Goal: Task Accomplishment & Management: Use online tool/utility

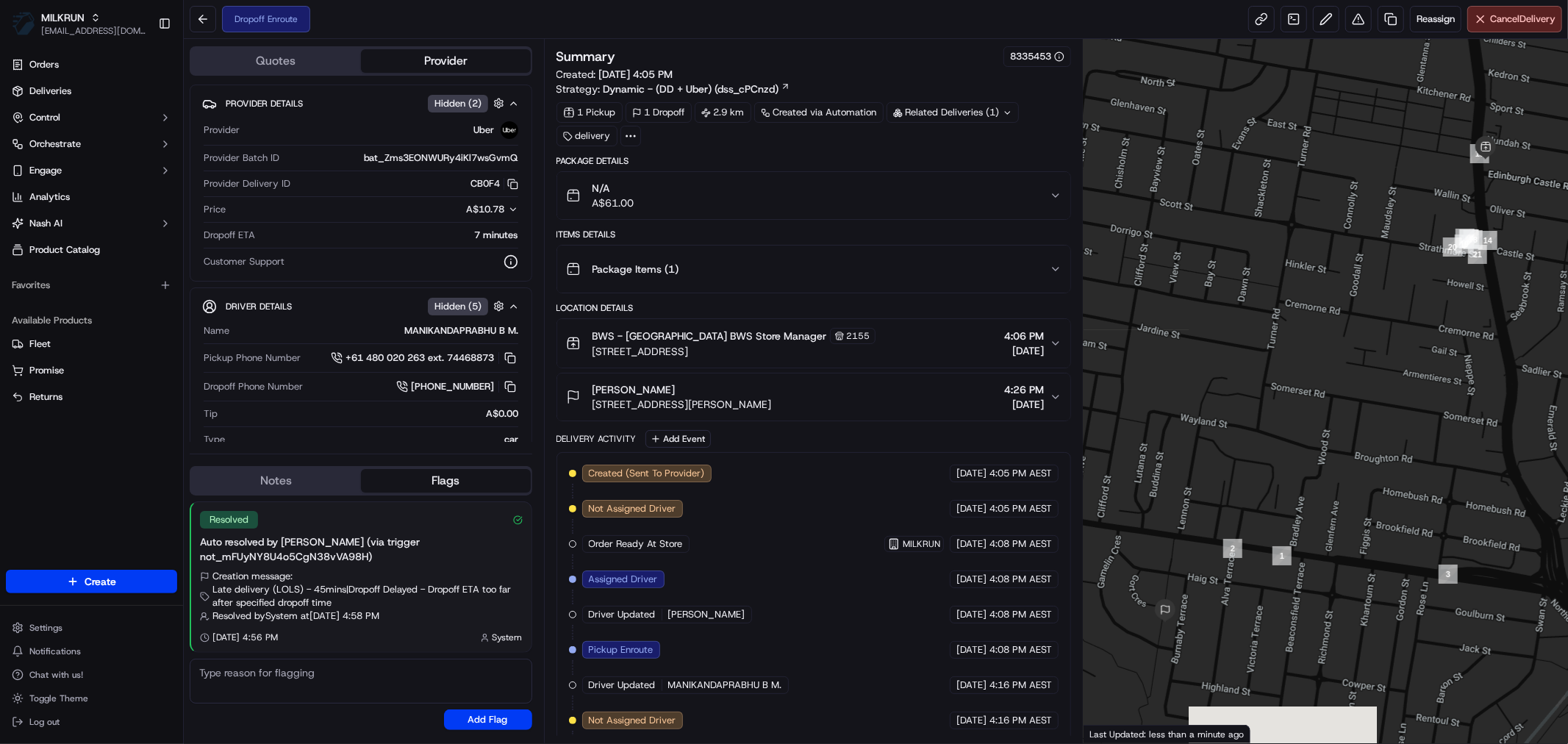
scroll to position [221, 0]
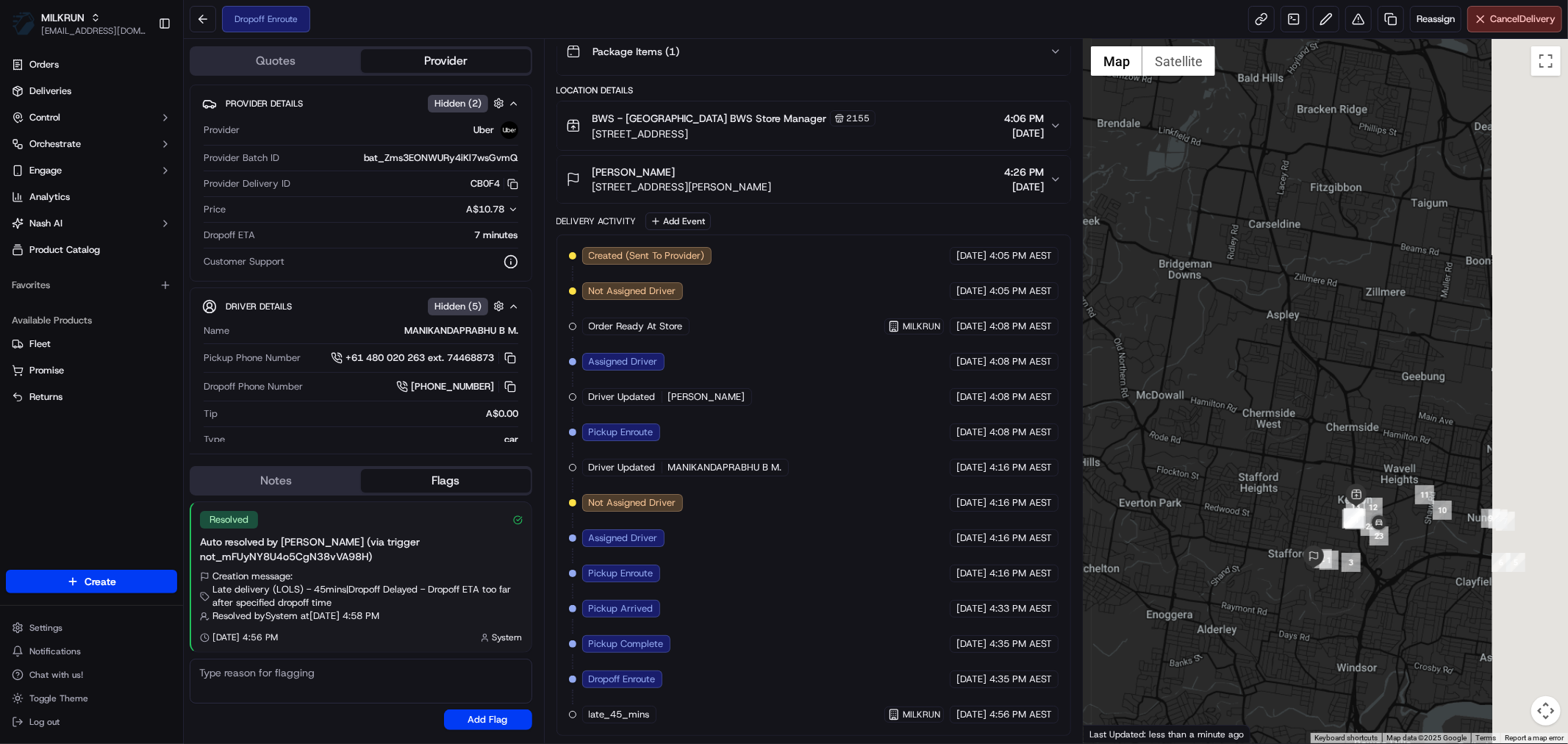
drag, startPoint x: 1537, startPoint y: 619, endPoint x: 1340, endPoint y: 620, distance: 197.0
click at [1365, 630] on div at bounding box center [1327, 391] width 485 height 704
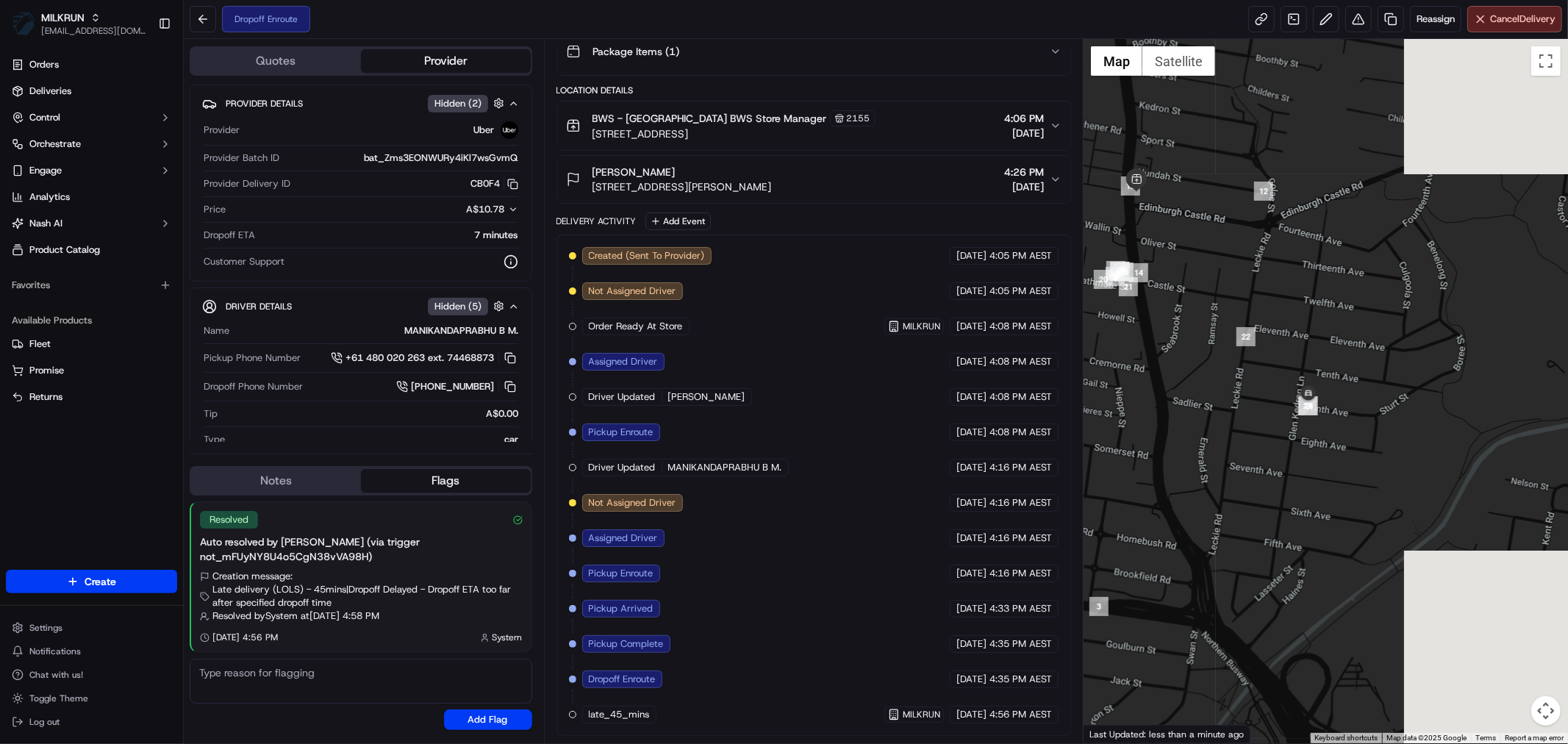
drag, startPoint x: 1467, startPoint y: 474, endPoint x: 1299, endPoint y: 487, distance: 168.5
click at [1299, 487] on div at bounding box center [1327, 391] width 485 height 704
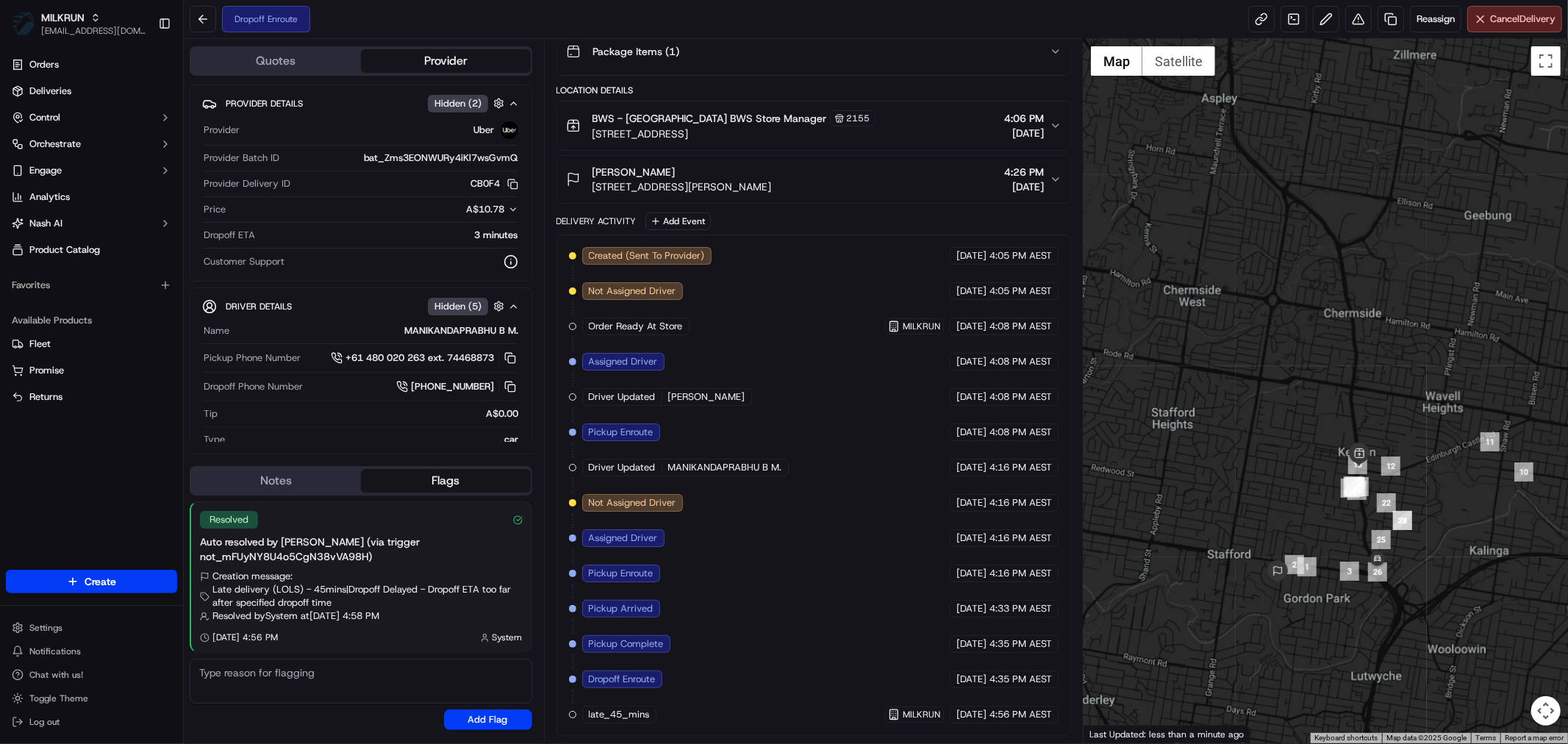
drag, startPoint x: 1213, startPoint y: 681, endPoint x: 1358, endPoint y: 618, distance: 158.1
click at [1358, 618] on div at bounding box center [1327, 391] width 485 height 704
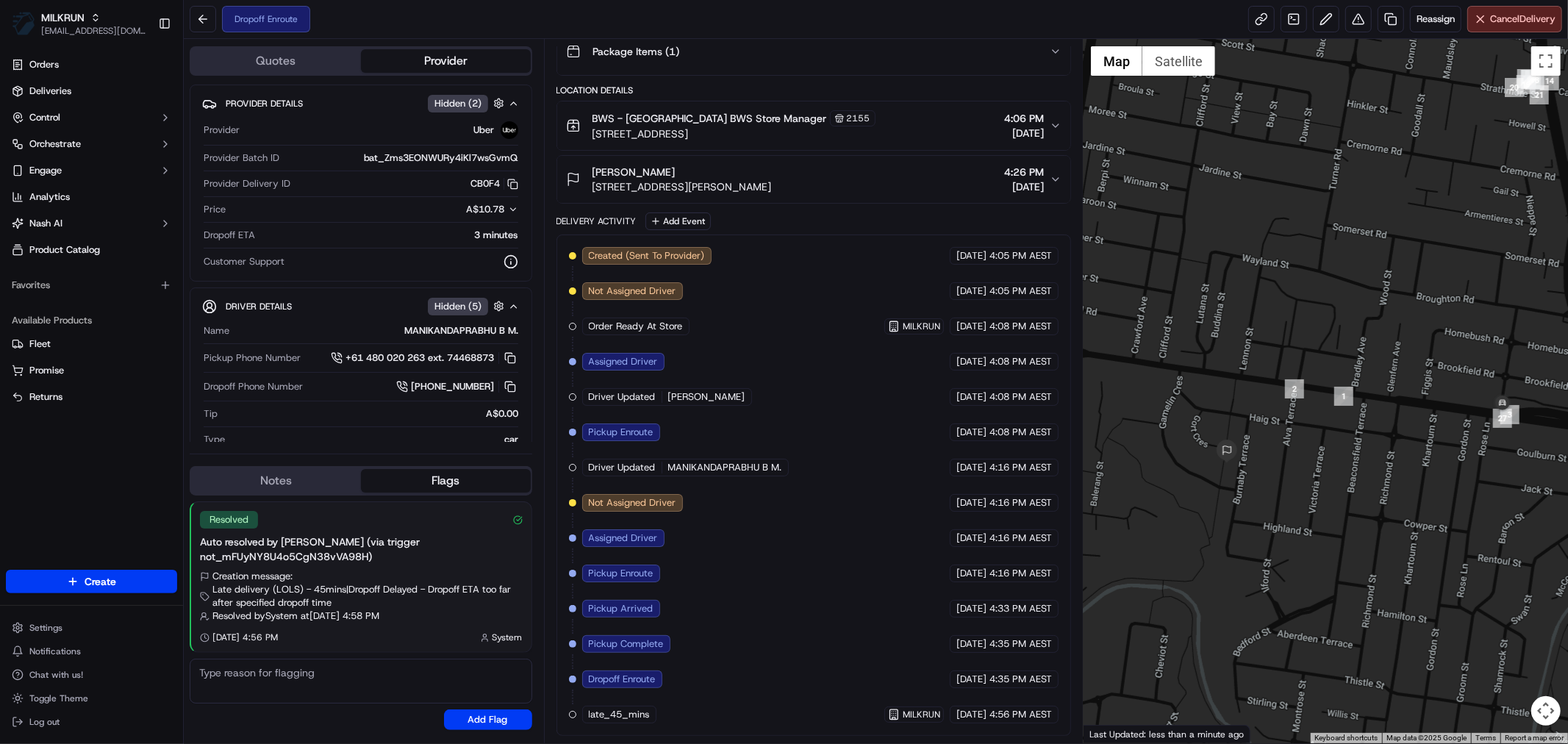
drag, startPoint x: 1391, startPoint y: 505, endPoint x: 1453, endPoint y: 523, distance: 64.6
click at [1464, 525] on div at bounding box center [1327, 391] width 485 height 704
click at [1261, 20] on link at bounding box center [1262, 19] width 27 height 27
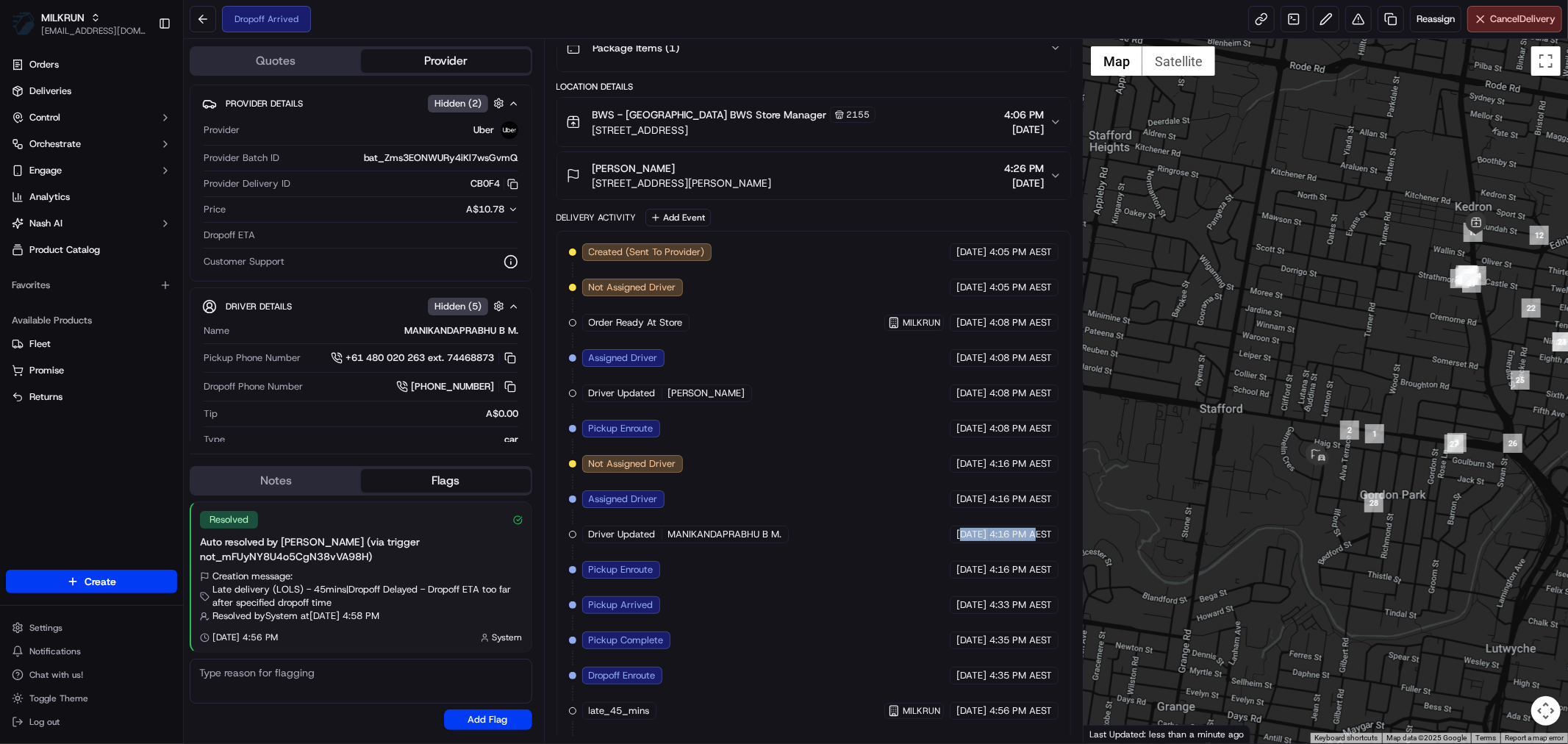
drag, startPoint x: 935, startPoint y: 532, endPoint x: 1033, endPoint y: 539, distance: 98.2
click at [1033, 539] on div "18/09/2025 4:16 PM AEST" at bounding box center [1005, 534] width 109 height 18
click at [1039, 539] on span "4:16 PM AEST" at bounding box center [1021, 535] width 63 height 13
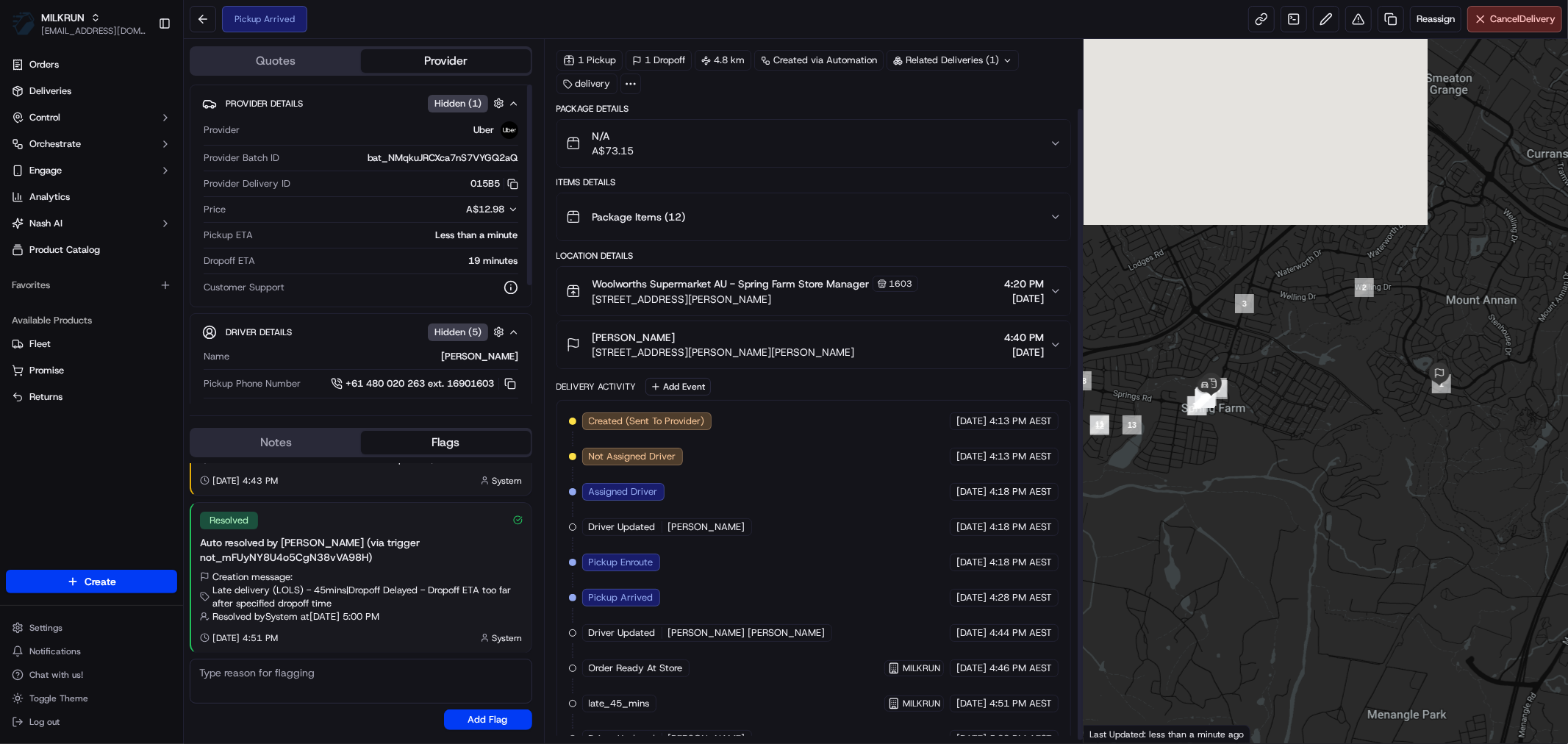
scroll to position [79, 0]
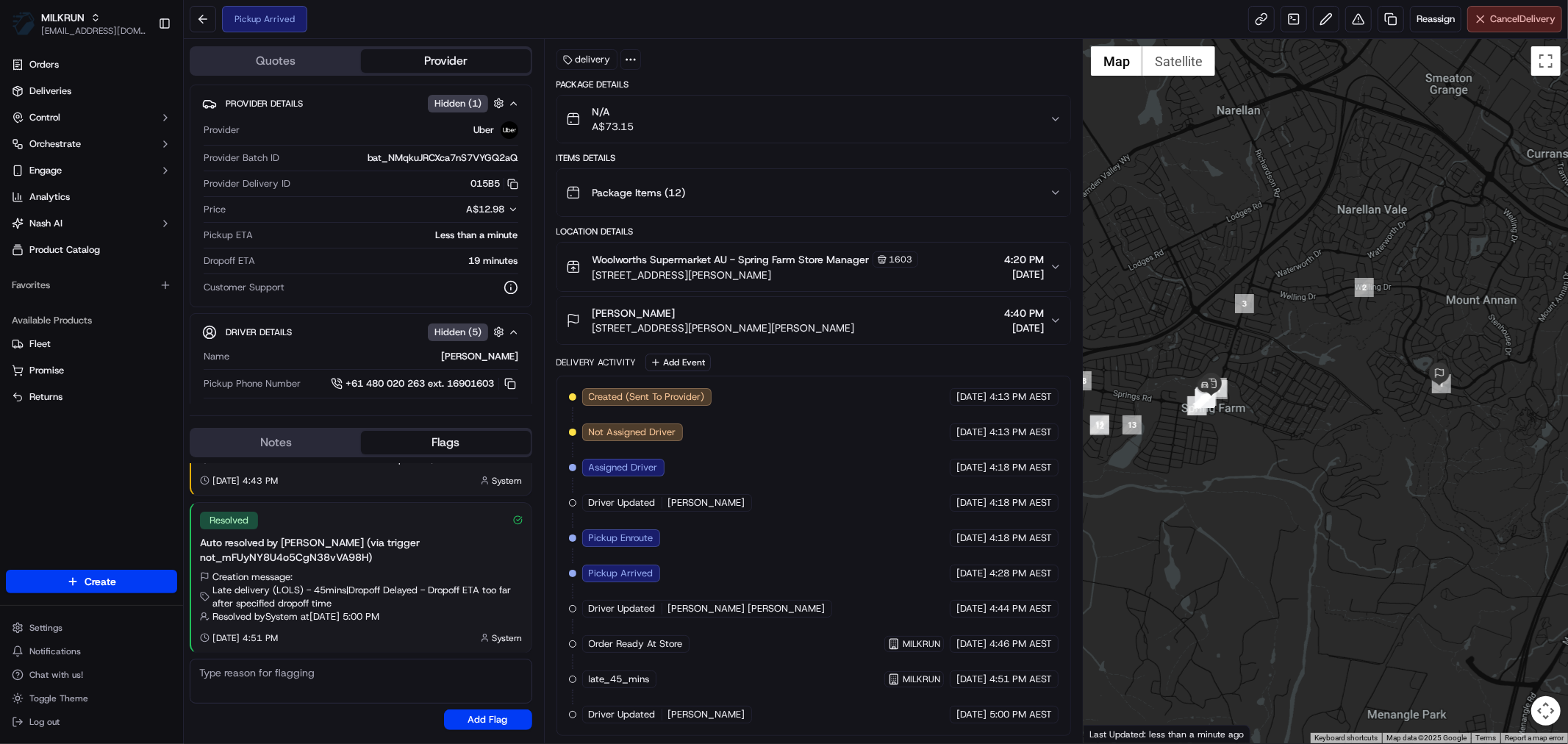
click at [1531, 19] on span "Cancel Delivery" at bounding box center [1523, 19] width 66 height 13
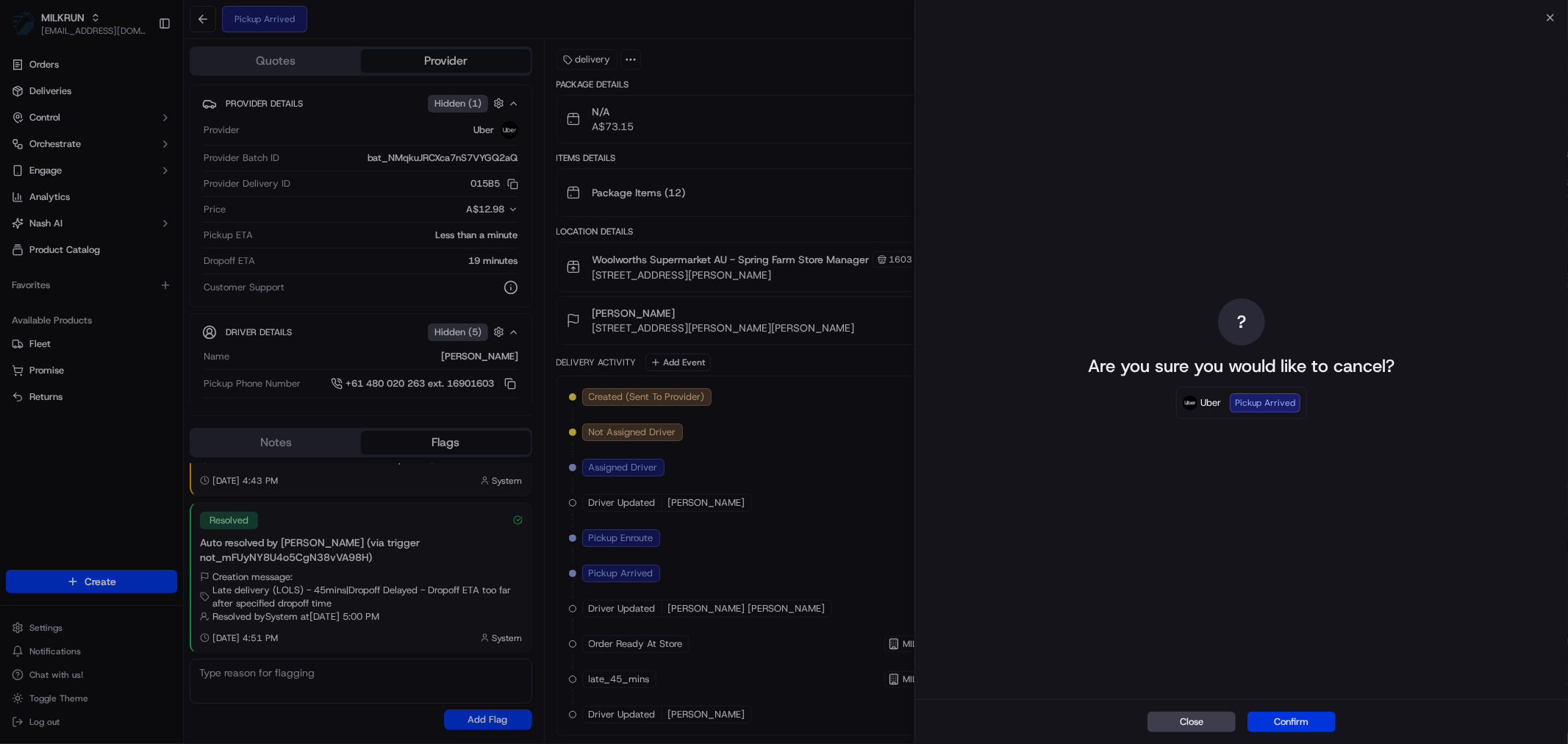
click at [1288, 721] on button "Confirm" at bounding box center [1291, 722] width 88 height 20
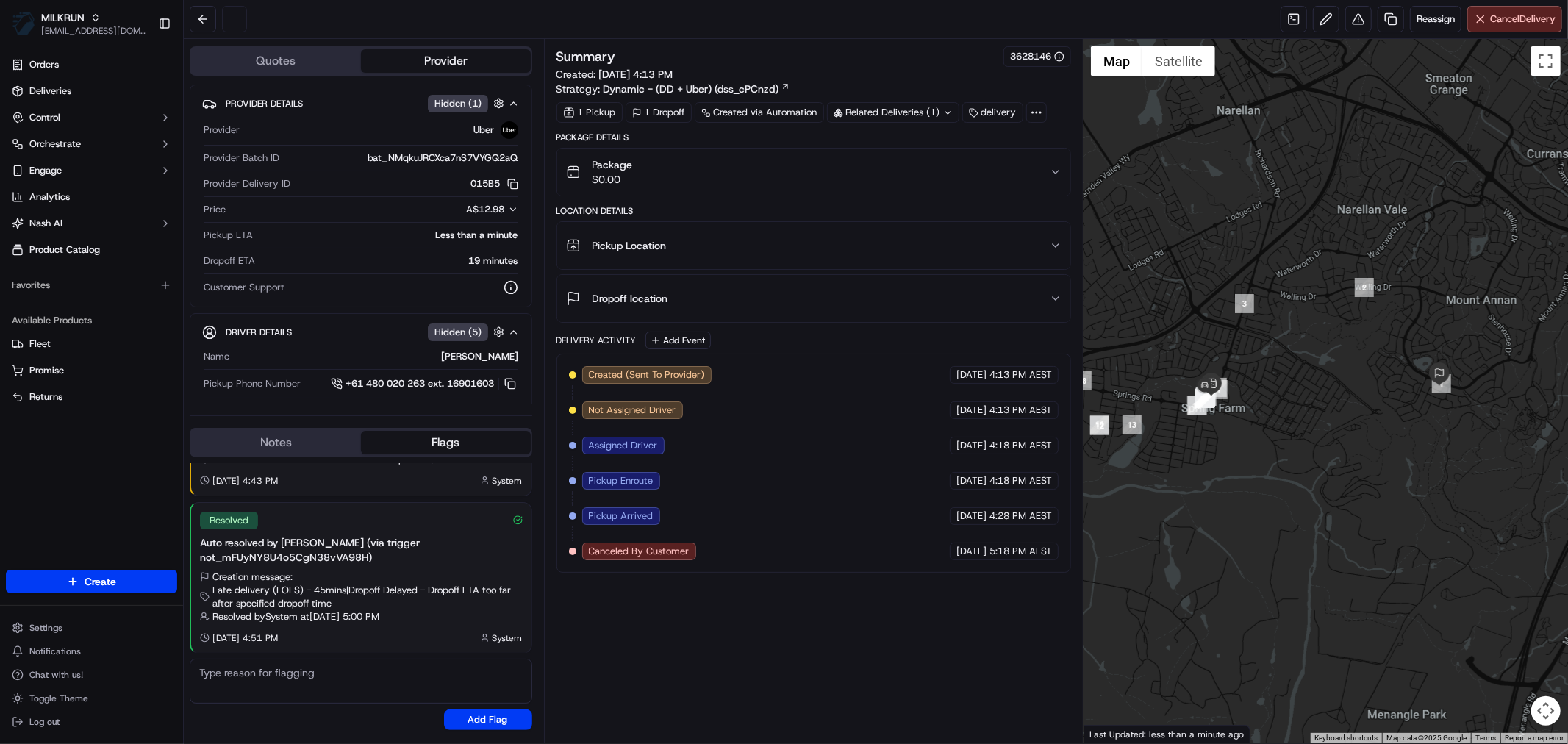
scroll to position [0, 0]
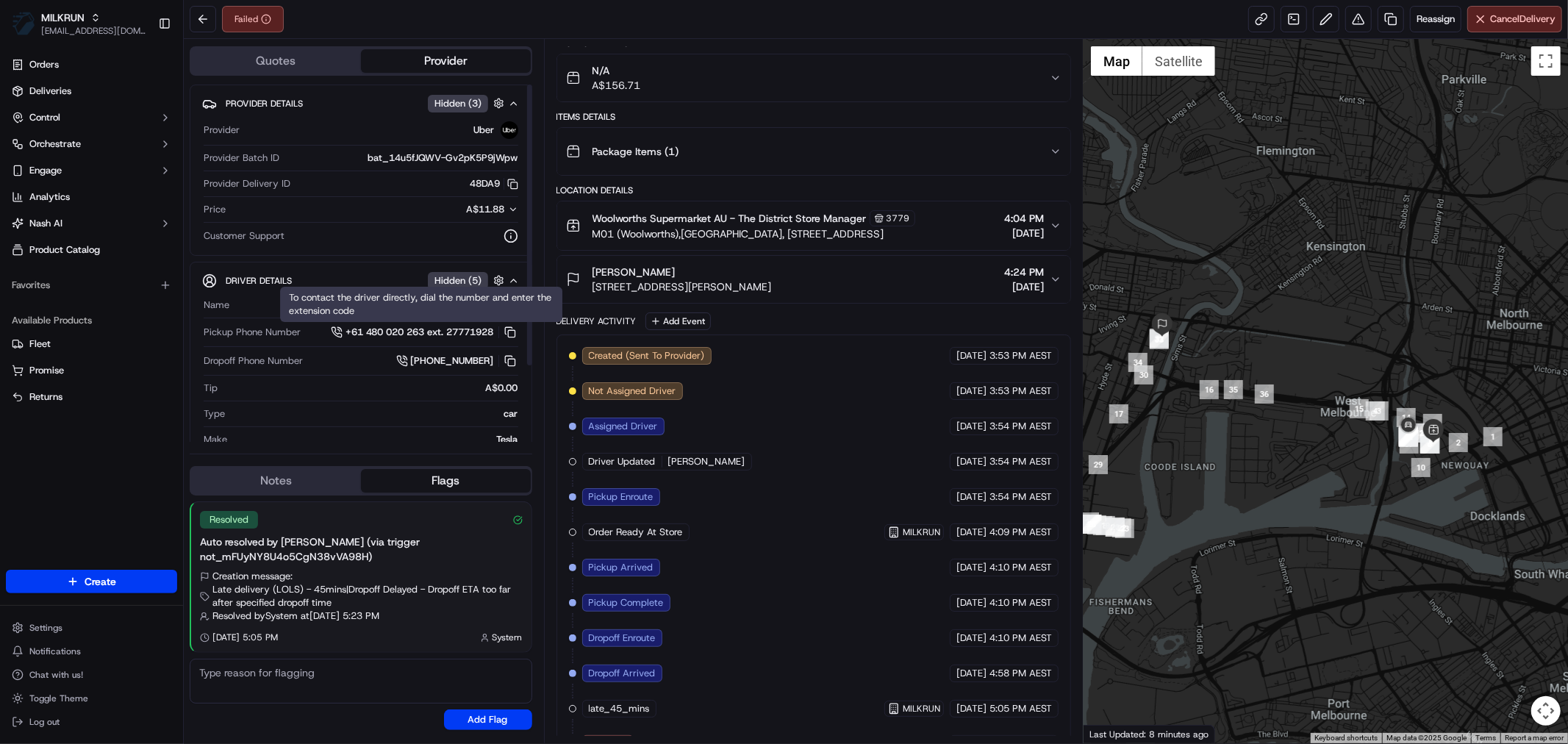
scroll to position [150, 0]
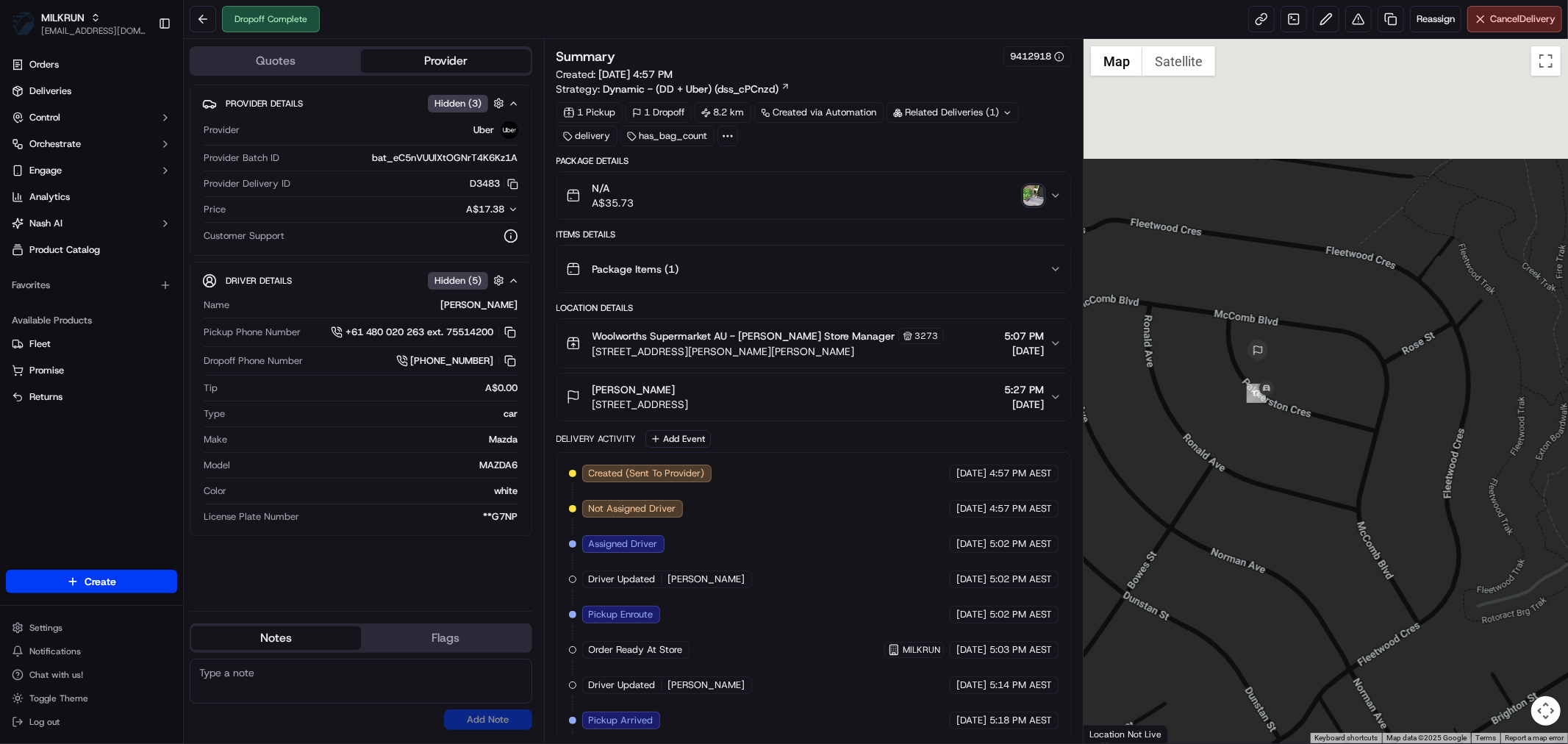
drag, startPoint x: 1178, startPoint y: 142, endPoint x: 1319, endPoint y: 505, distance: 389.4
click at [1319, 505] on div at bounding box center [1327, 391] width 485 height 704
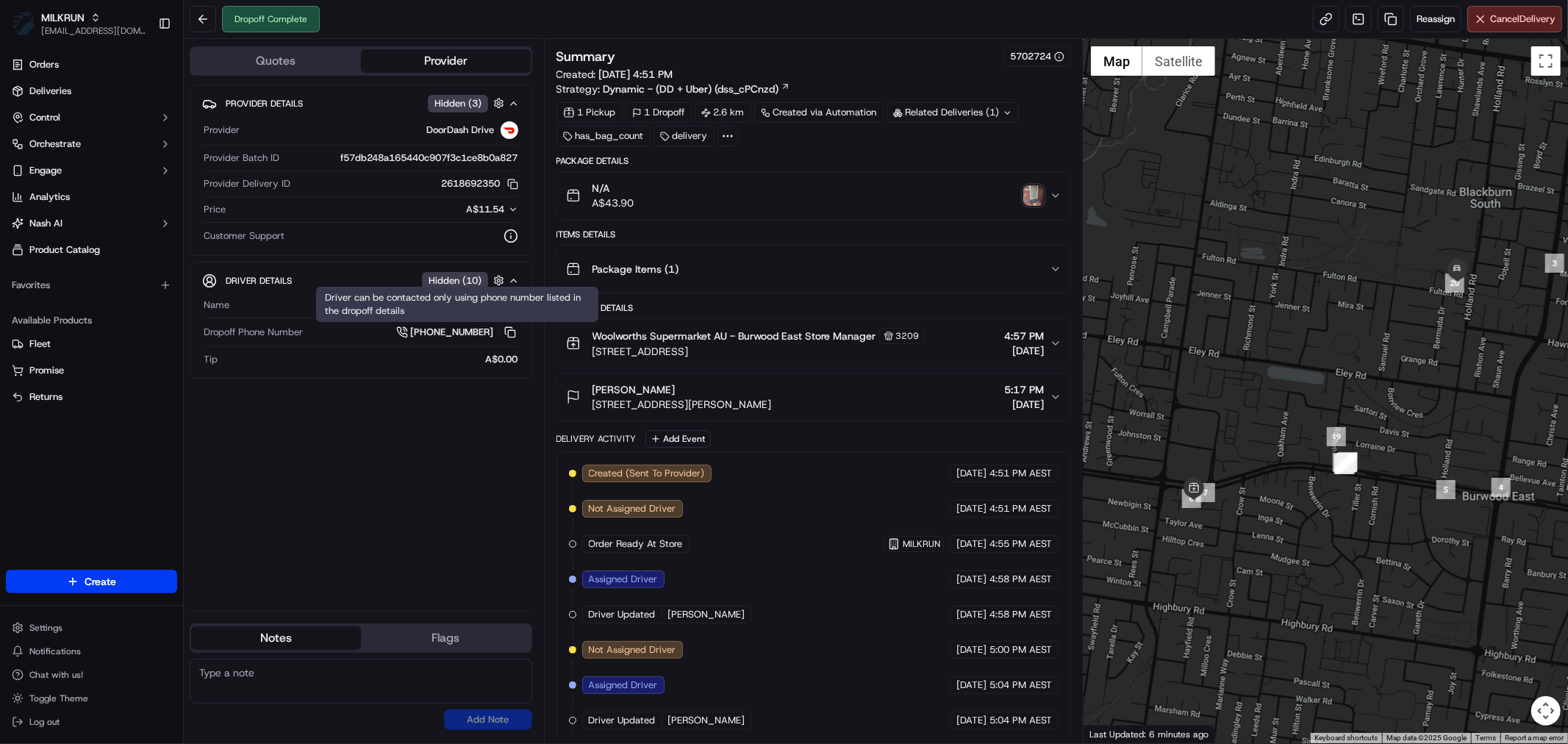
click at [1037, 195] on img "button" at bounding box center [1033, 195] width 20 height 20
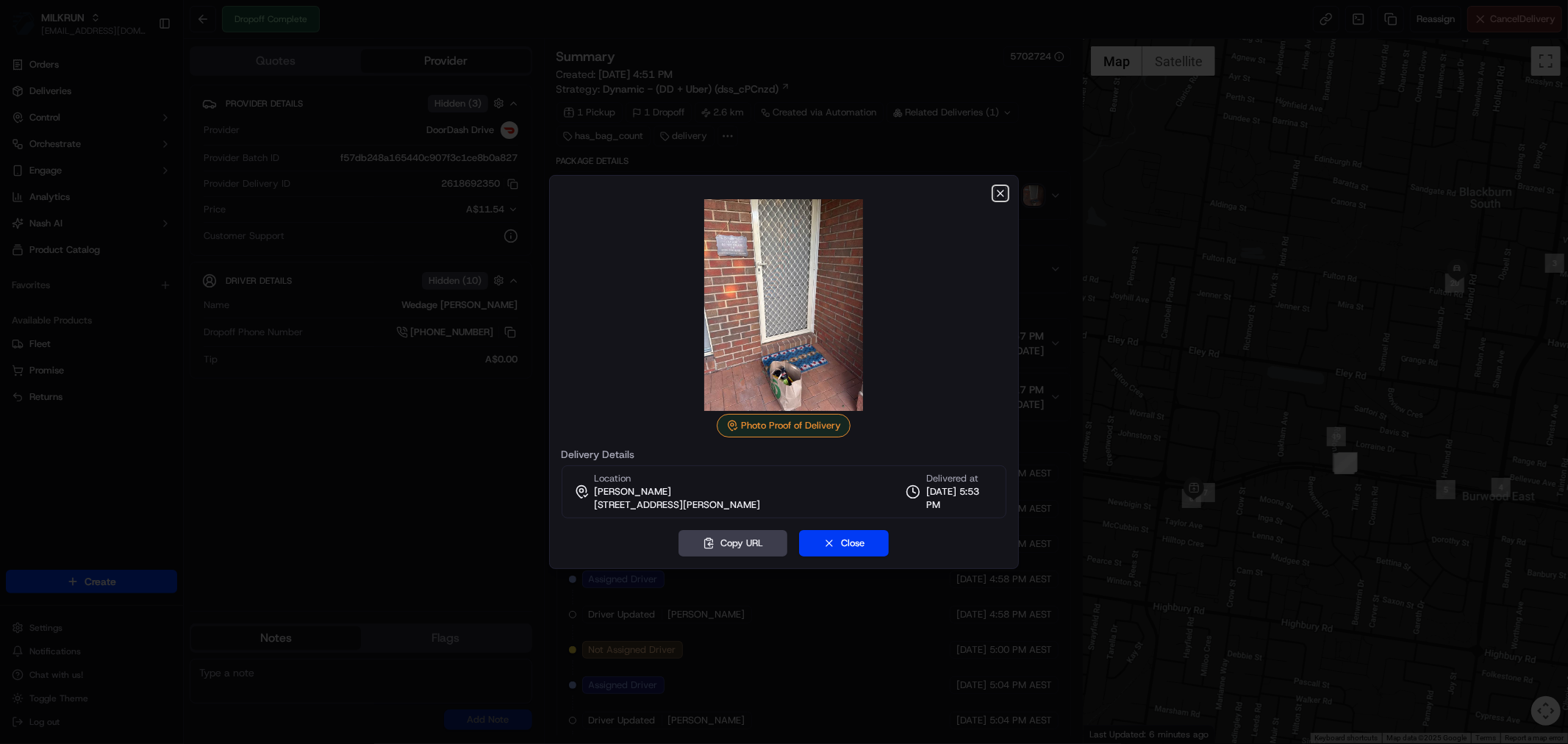
click at [1002, 192] on icon "button" at bounding box center [1001, 193] width 6 height 6
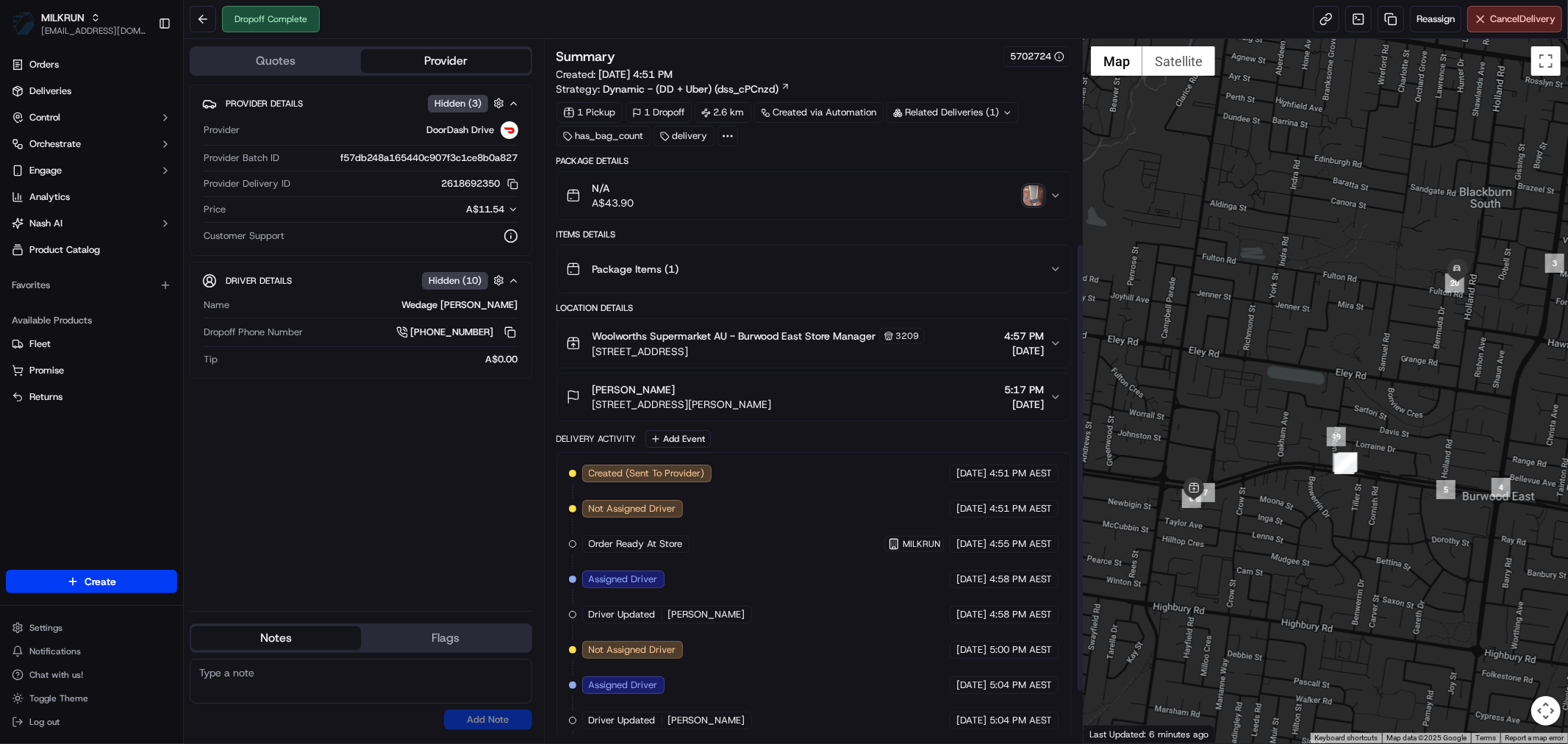
scroll to position [399, 0]
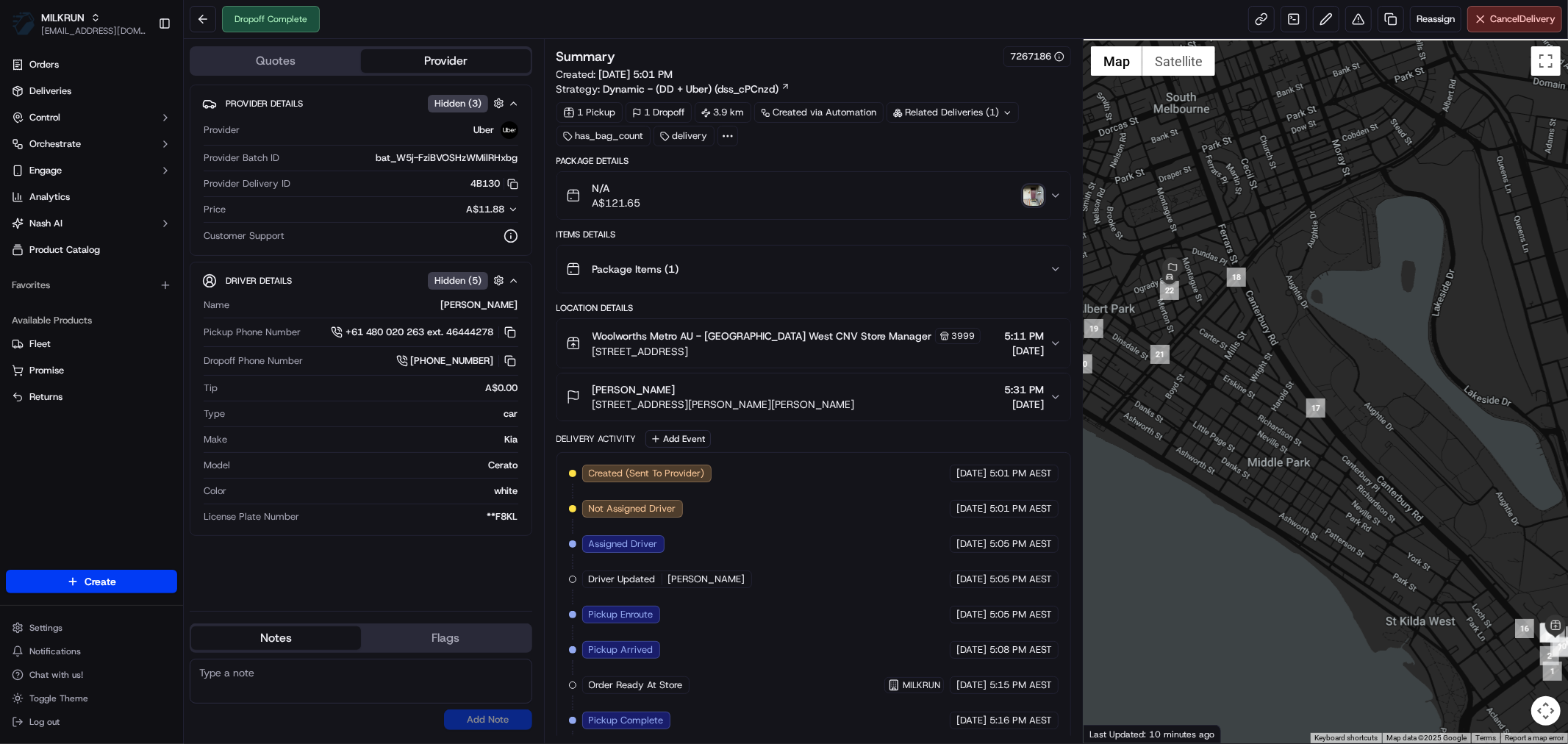
drag, startPoint x: 1213, startPoint y: 309, endPoint x: 1319, endPoint y: 501, distance: 219.3
click at [1319, 501] on div at bounding box center [1327, 391] width 485 height 704
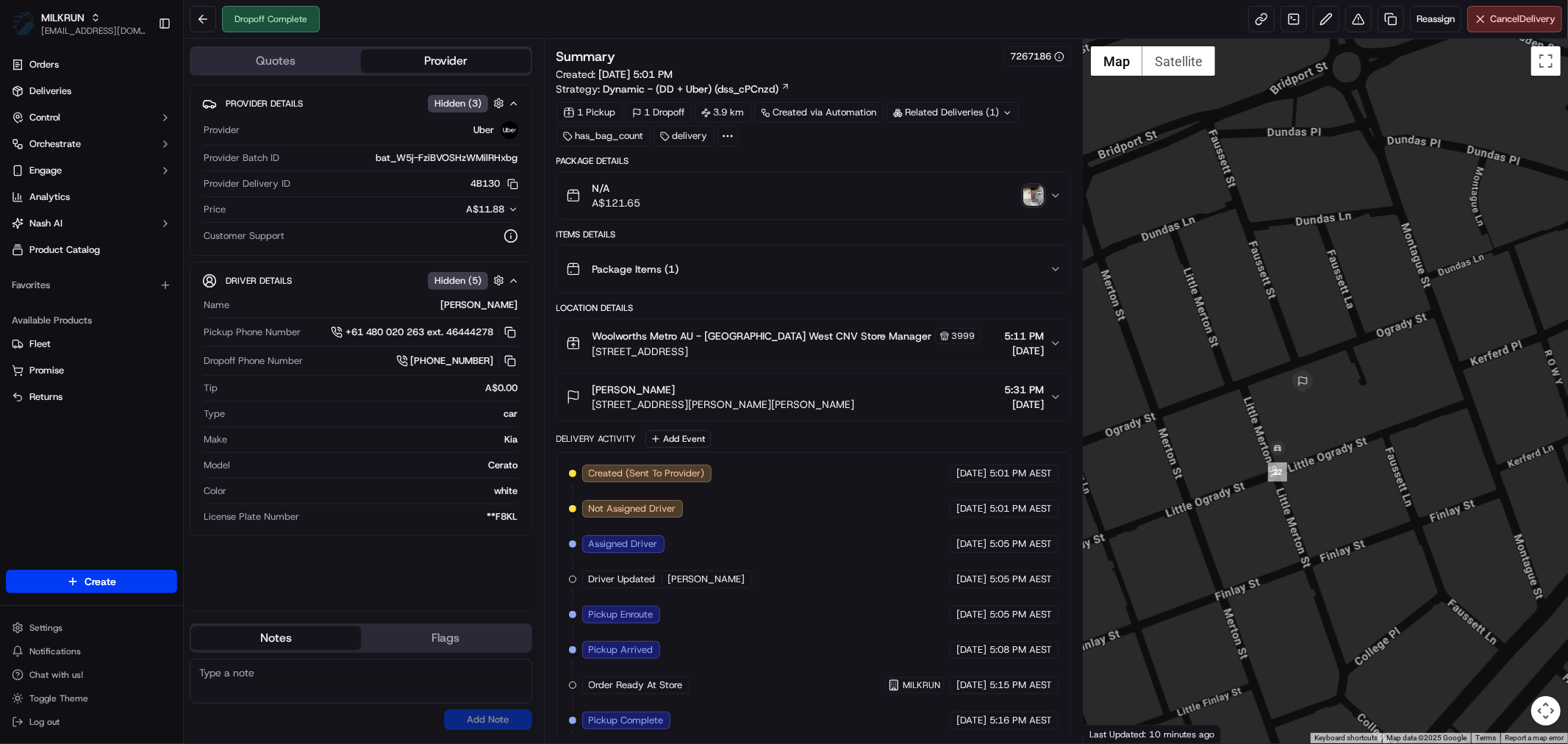
drag, startPoint x: 1238, startPoint y: 415, endPoint x: 1359, endPoint y: 539, distance: 173.3
click at [1359, 539] on div at bounding box center [1327, 391] width 485 height 704
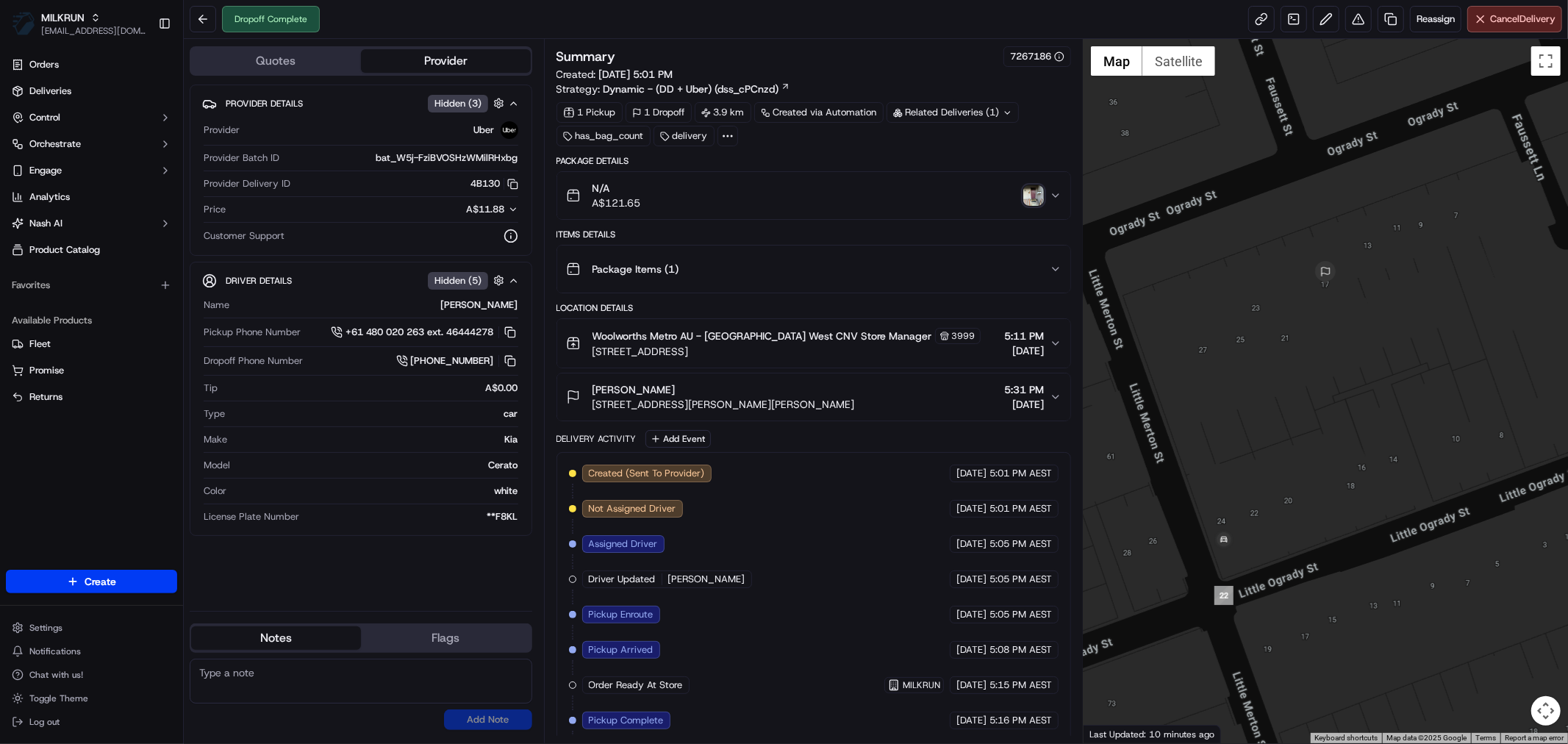
drag, startPoint x: 1362, startPoint y: 356, endPoint x: 1345, endPoint y: 489, distance: 134.1
click at [1345, 489] on div at bounding box center [1327, 391] width 485 height 704
click at [1357, 19] on button at bounding box center [1358, 19] width 27 height 27
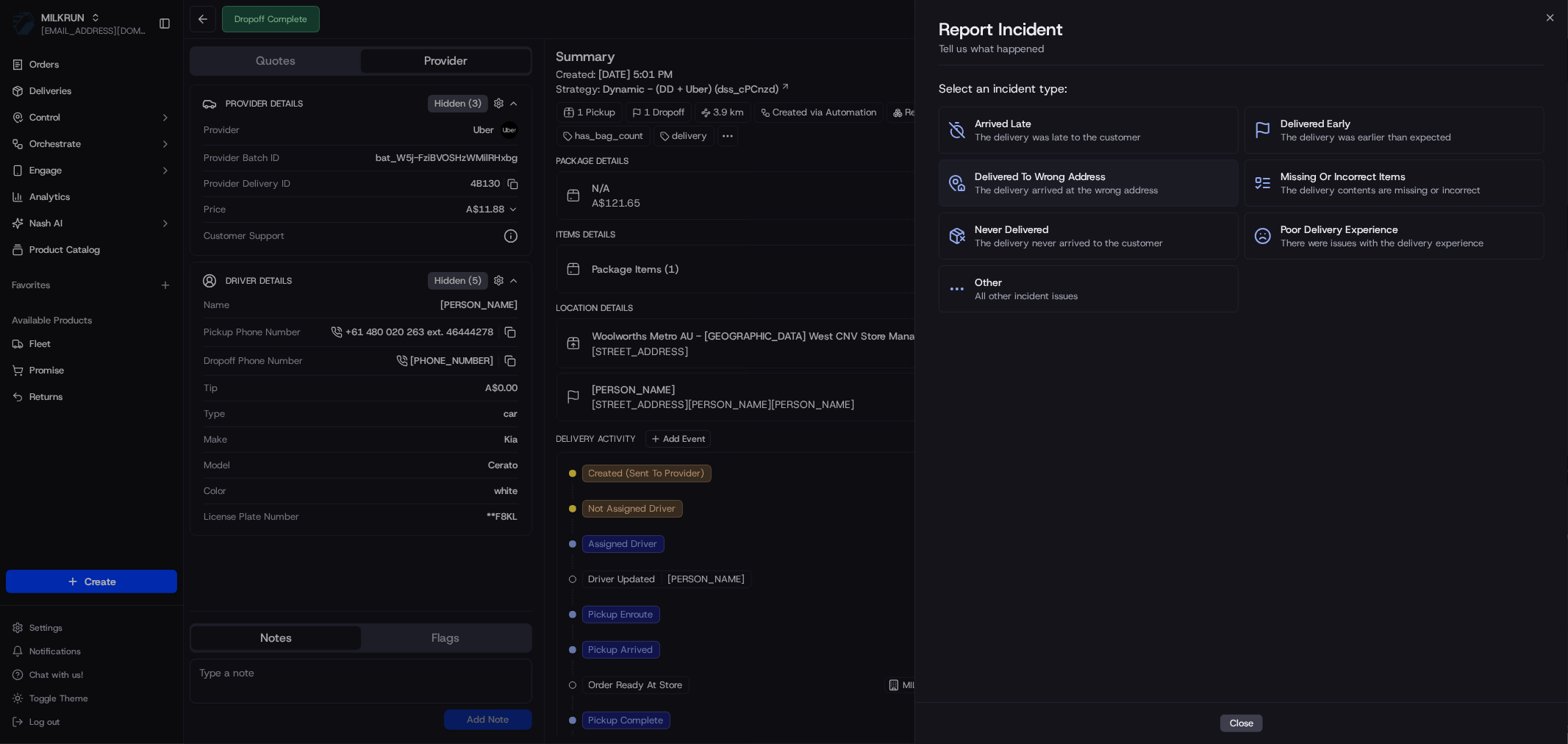
click at [1068, 178] on span "Delivered To Wrong Address" at bounding box center [1067, 177] width 183 height 15
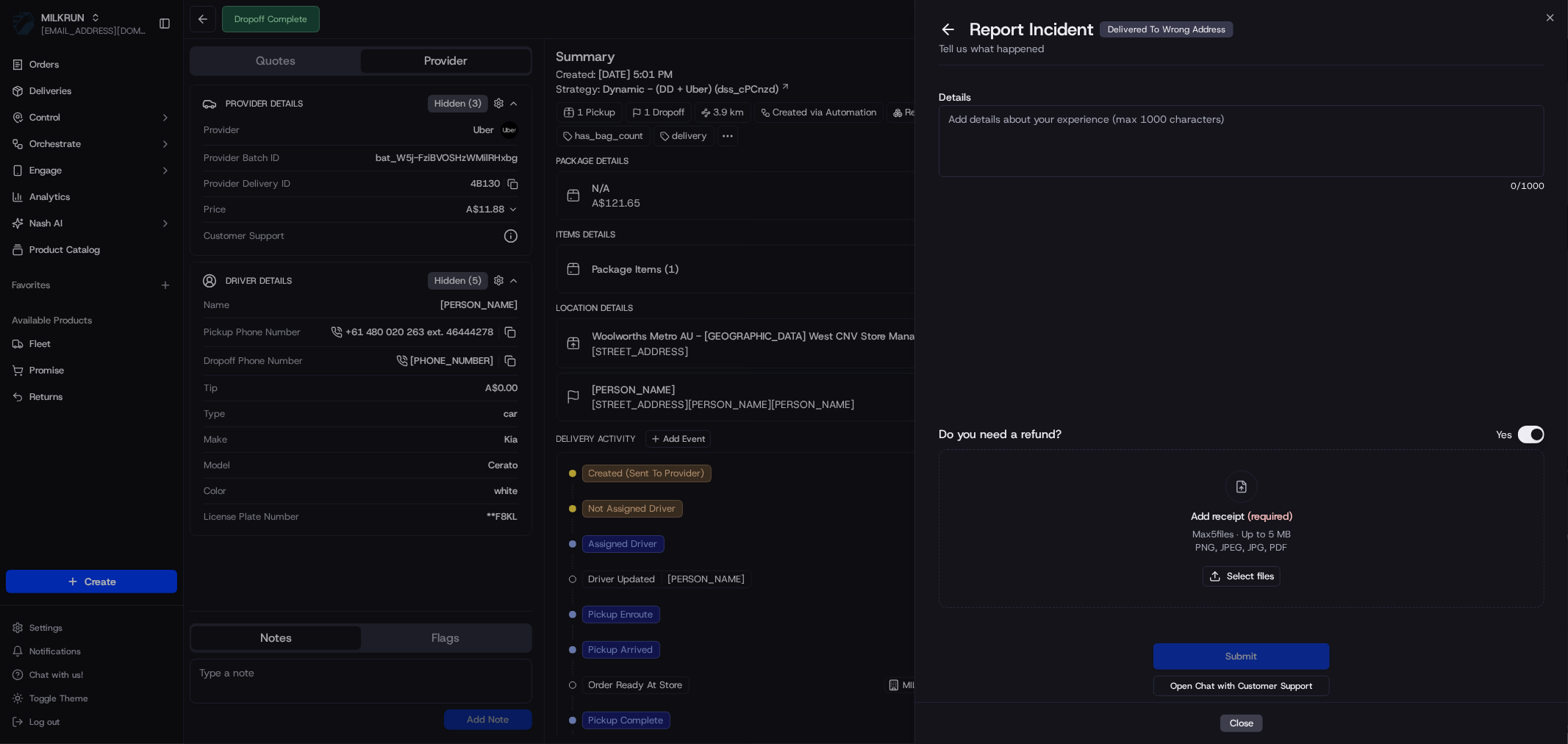
click at [1056, 138] on textarea "Details" at bounding box center [1241, 142] width 606 height 72
type textarea "Wrong address"
click at [1241, 586] on button "Select files" at bounding box center [1241, 577] width 78 height 20
type input "C:\fakepath\Georgie.pdf"
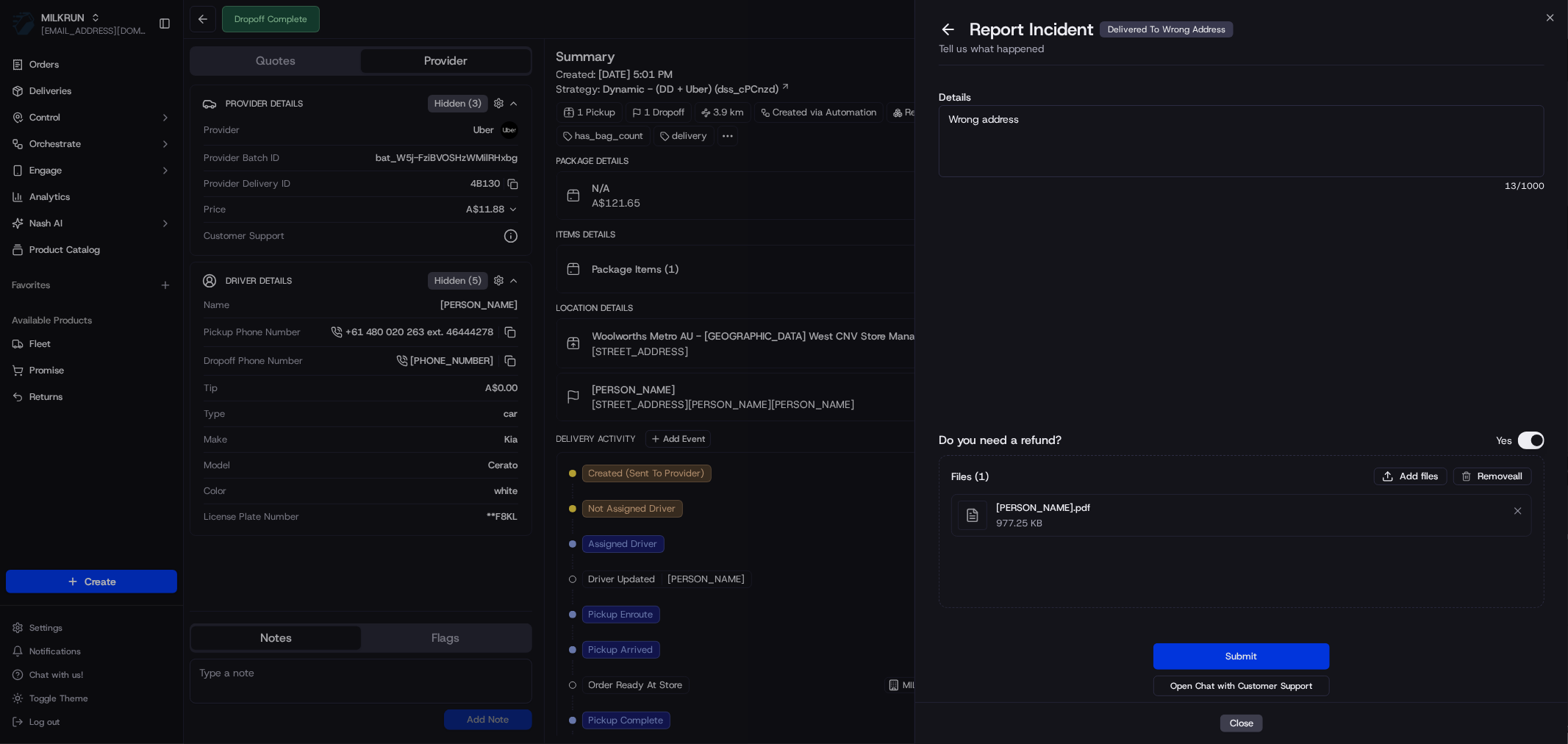
click at [1279, 659] on button "Submit" at bounding box center [1241, 656] width 177 height 27
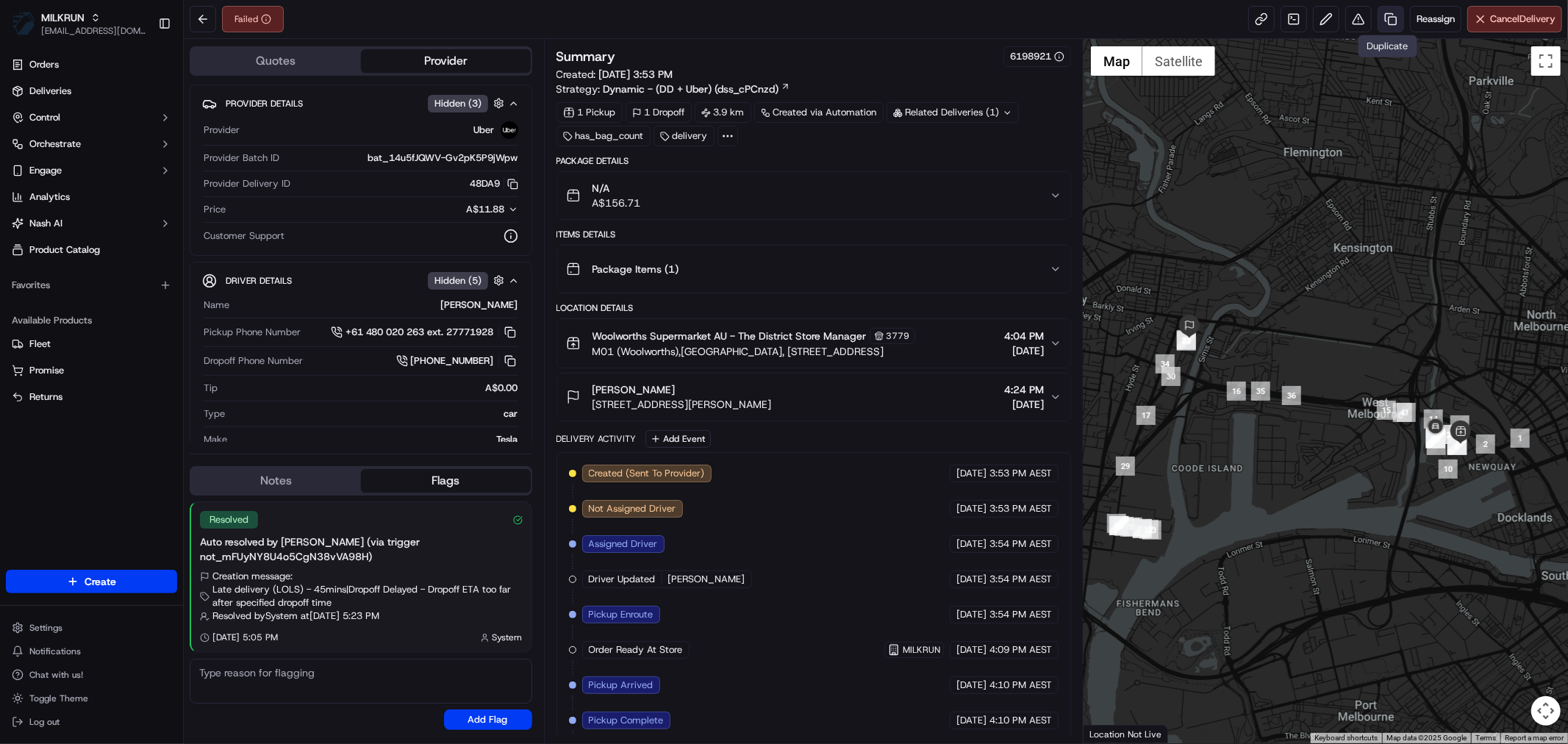
click at [1388, 19] on link at bounding box center [1390, 19] width 27 height 27
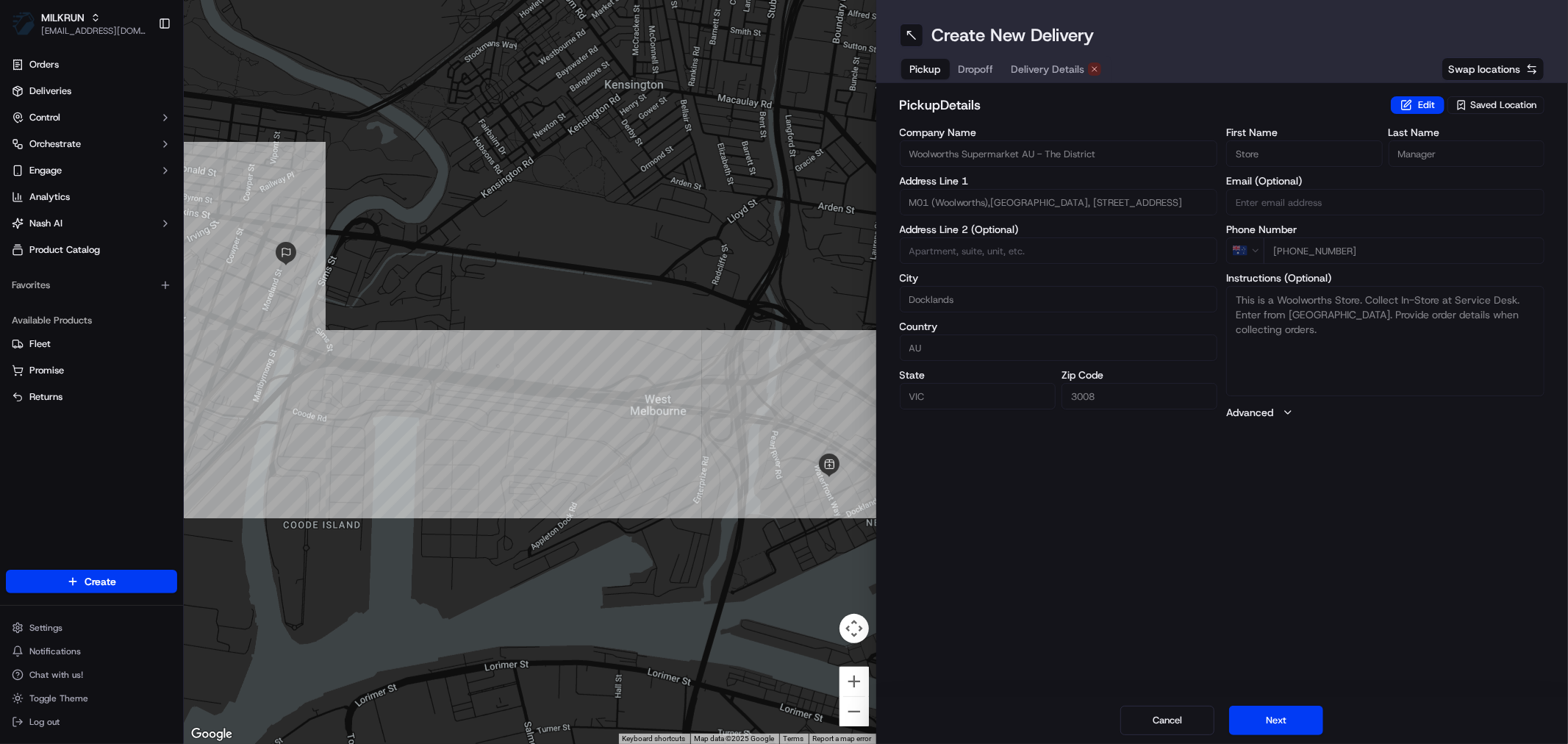
click at [981, 62] on span "Dropoff" at bounding box center [976, 69] width 35 height 15
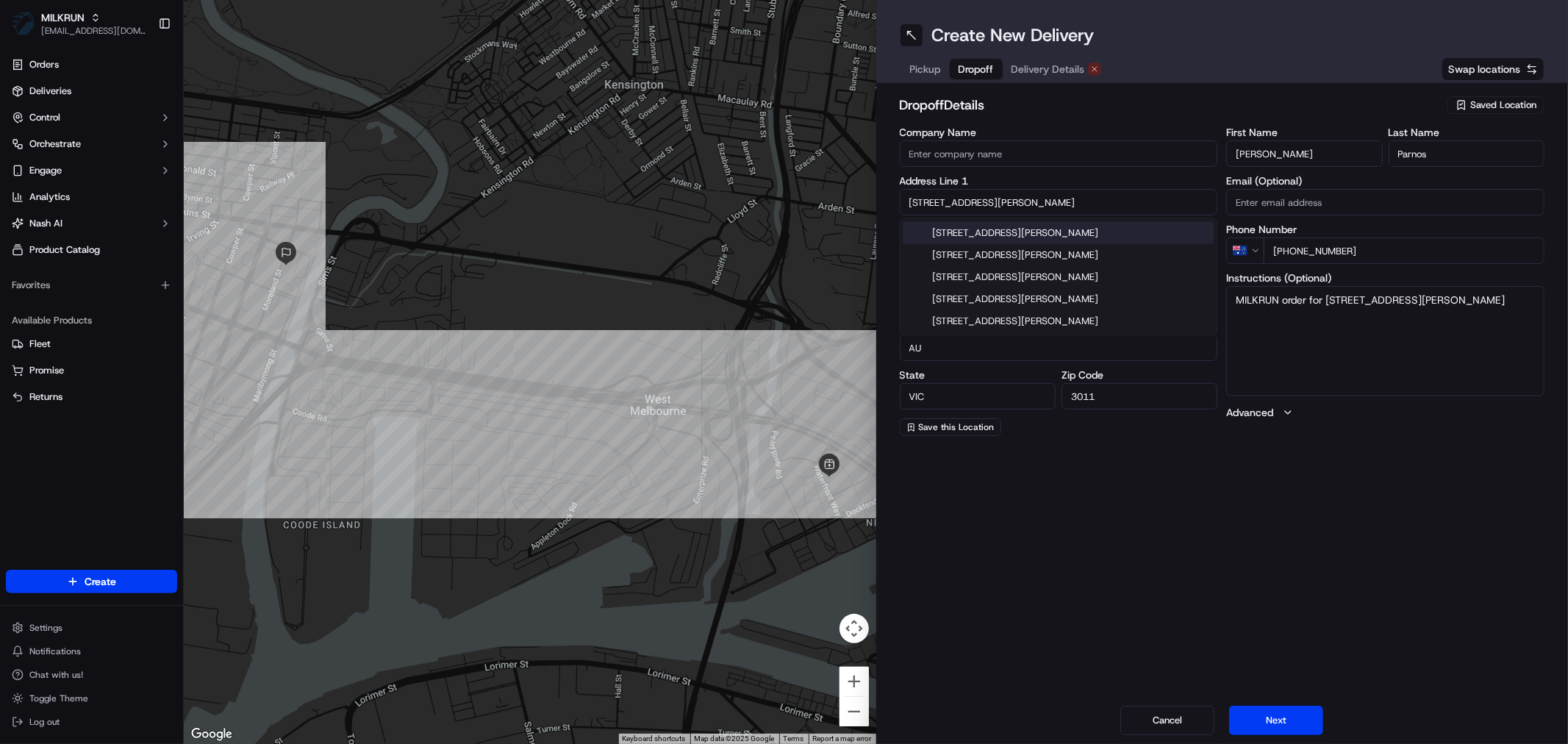
click at [968, 202] on input "Unit 27/41 Moreland St" at bounding box center [1059, 202] width 318 height 27
paste input "1406 /9 Power St Southbank"
click at [973, 231] on div "1406/9 Power St, Southbank VIC, Australia" at bounding box center [1058, 233] width 311 height 22
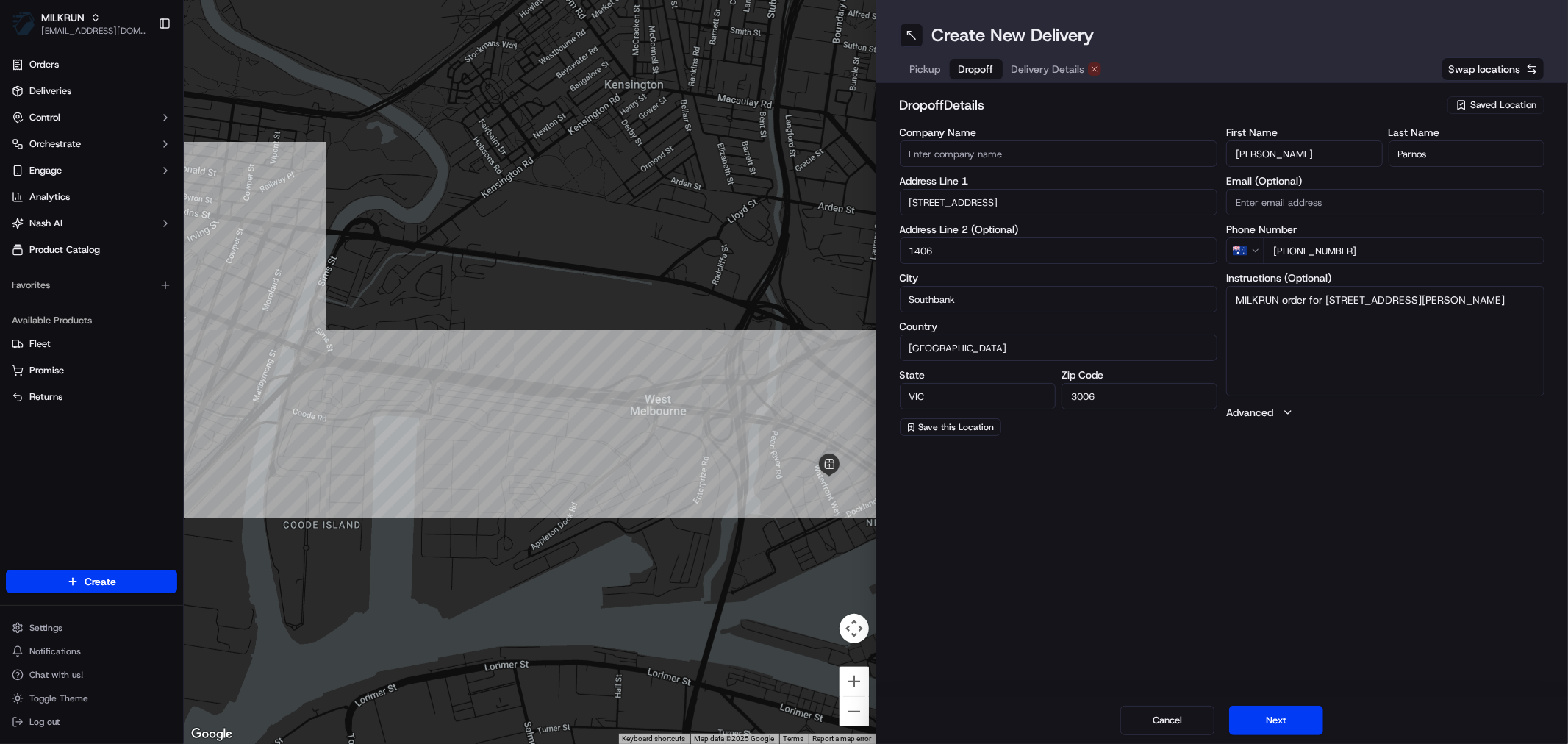
type input "9 Power Street"
type input "1406"
type input "Southbank"
type input "Australia"
type input "3006"
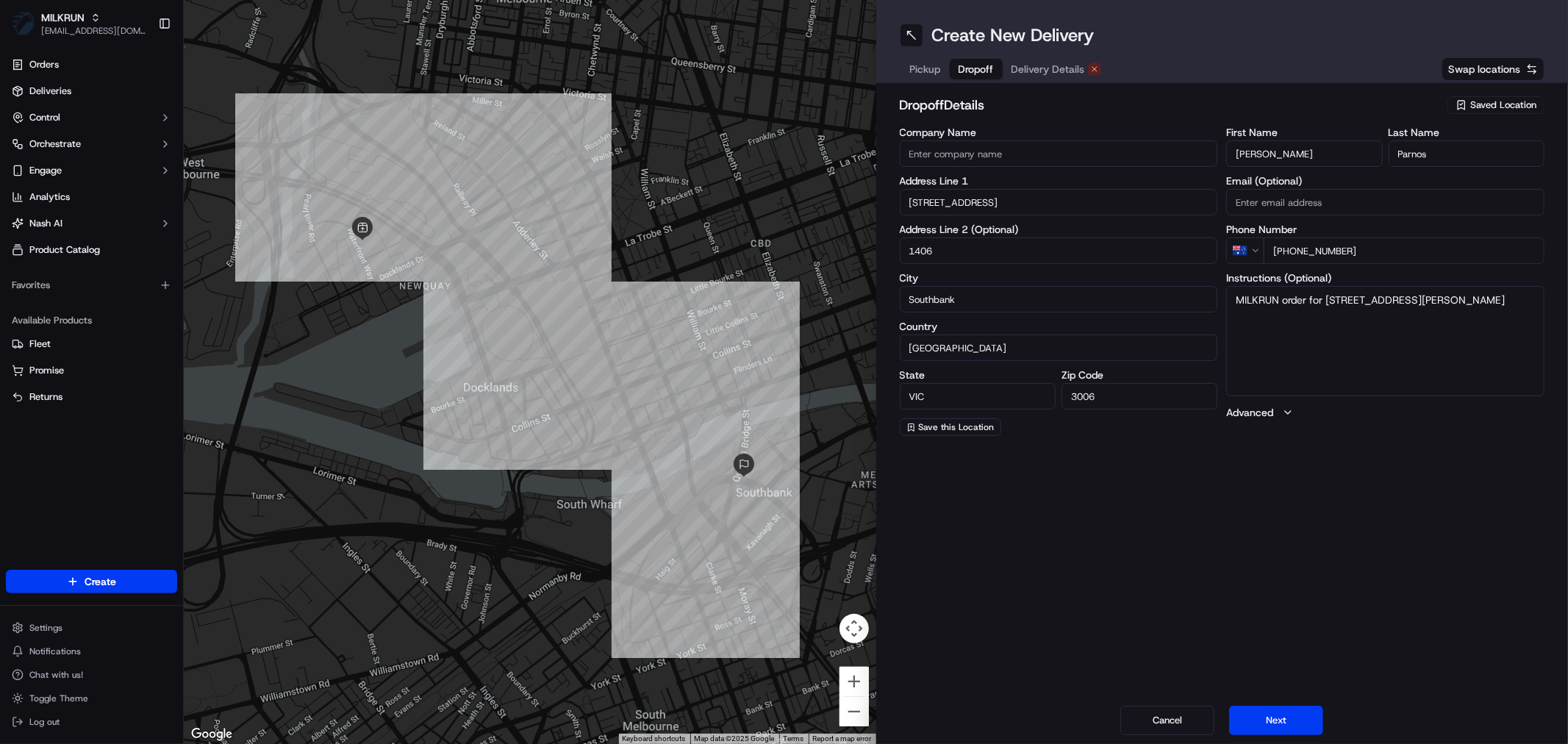
click at [1064, 63] on span "Delivery Details" at bounding box center [1048, 69] width 73 height 15
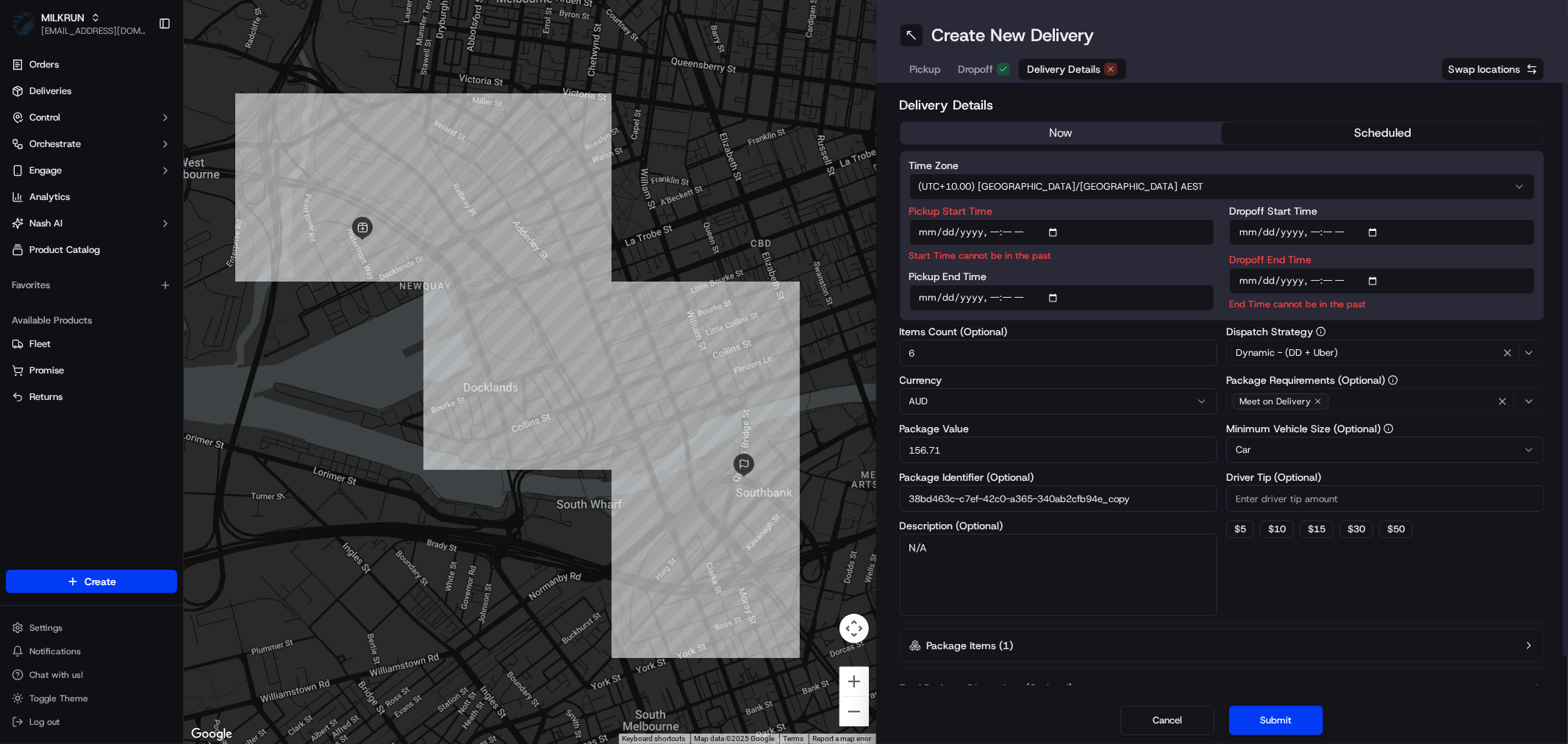
click at [1050, 133] on button "now" at bounding box center [1062, 133] width 322 height 22
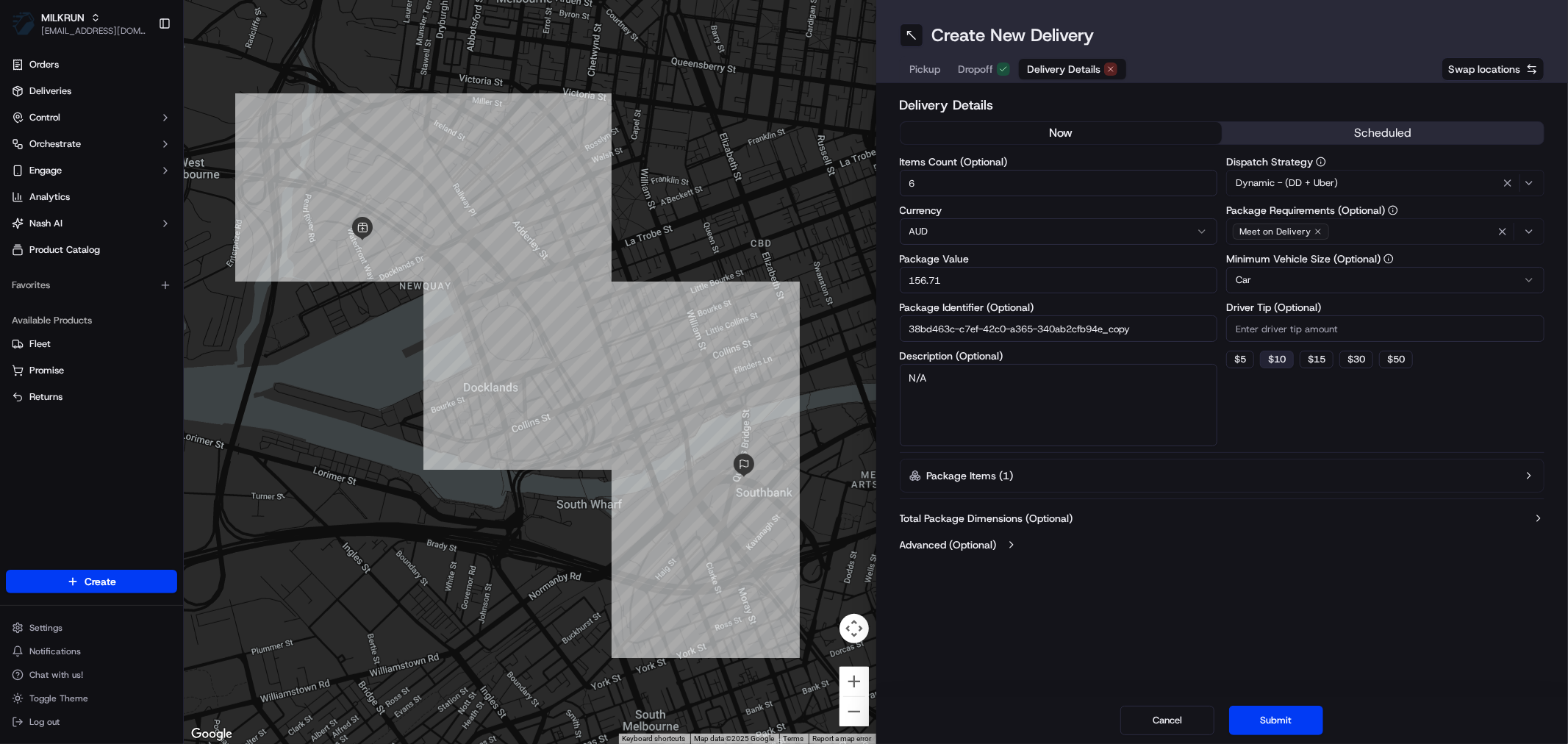
click at [1281, 361] on button "$ 10" at bounding box center [1277, 359] width 34 height 18
type input "10"
click at [1291, 710] on button "Submit" at bounding box center [1277, 721] width 94 height 30
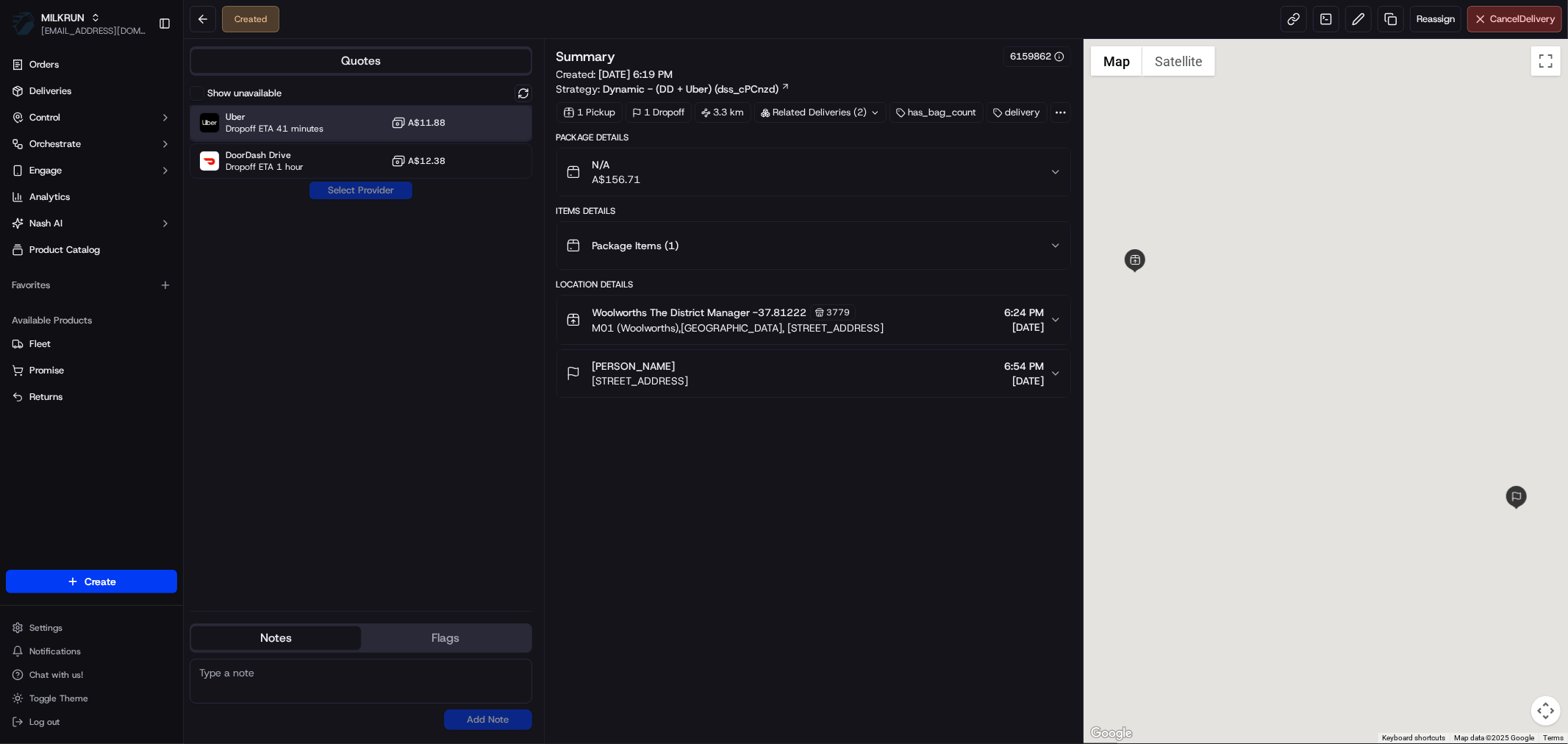
click at [296, 130] on span "Dropoff ETA 41 minutes" at bounding box center [275, 129] width 98 height 12
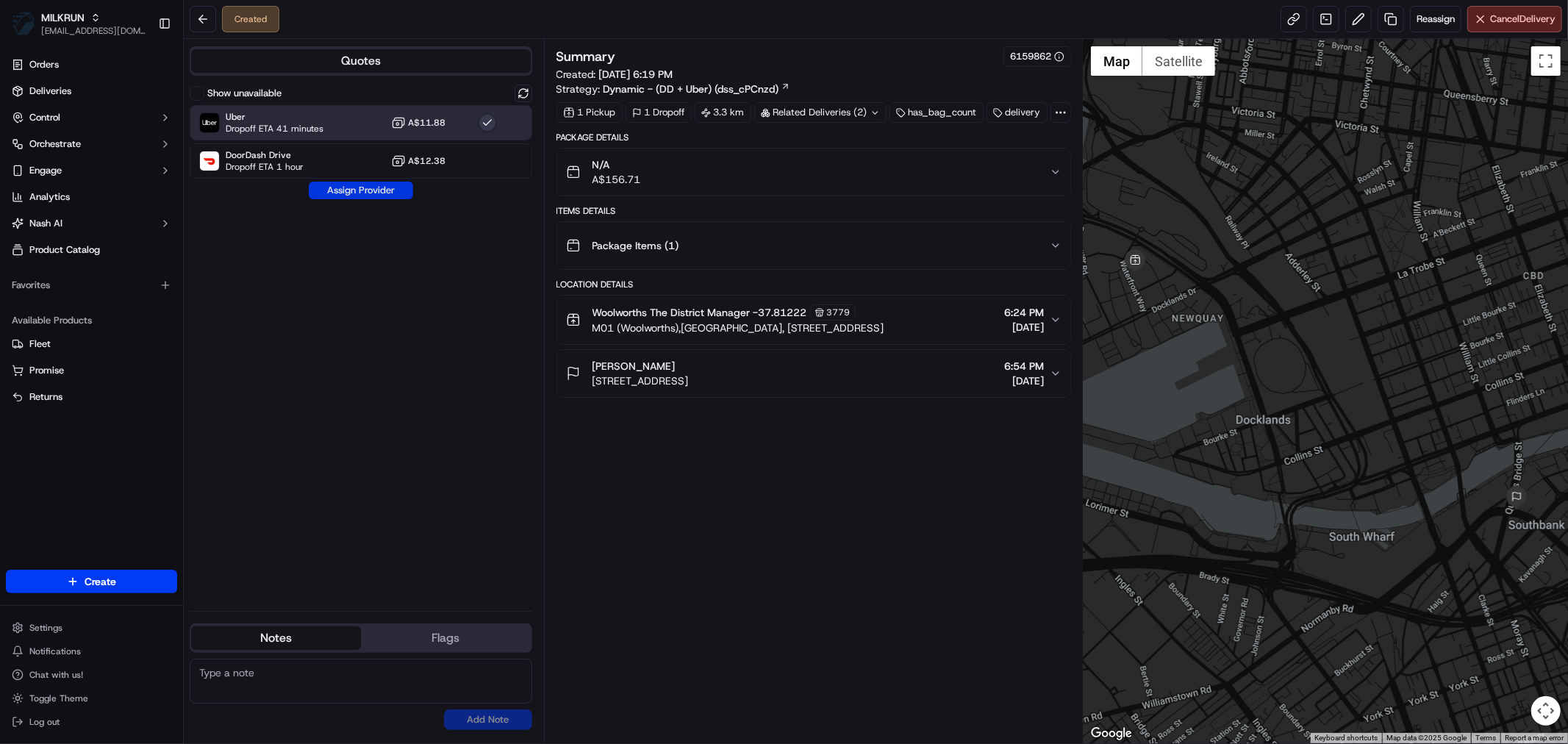
click at [343, 189] on button "Assign Provider" at bounding box center [361, 190] width 105 height 18
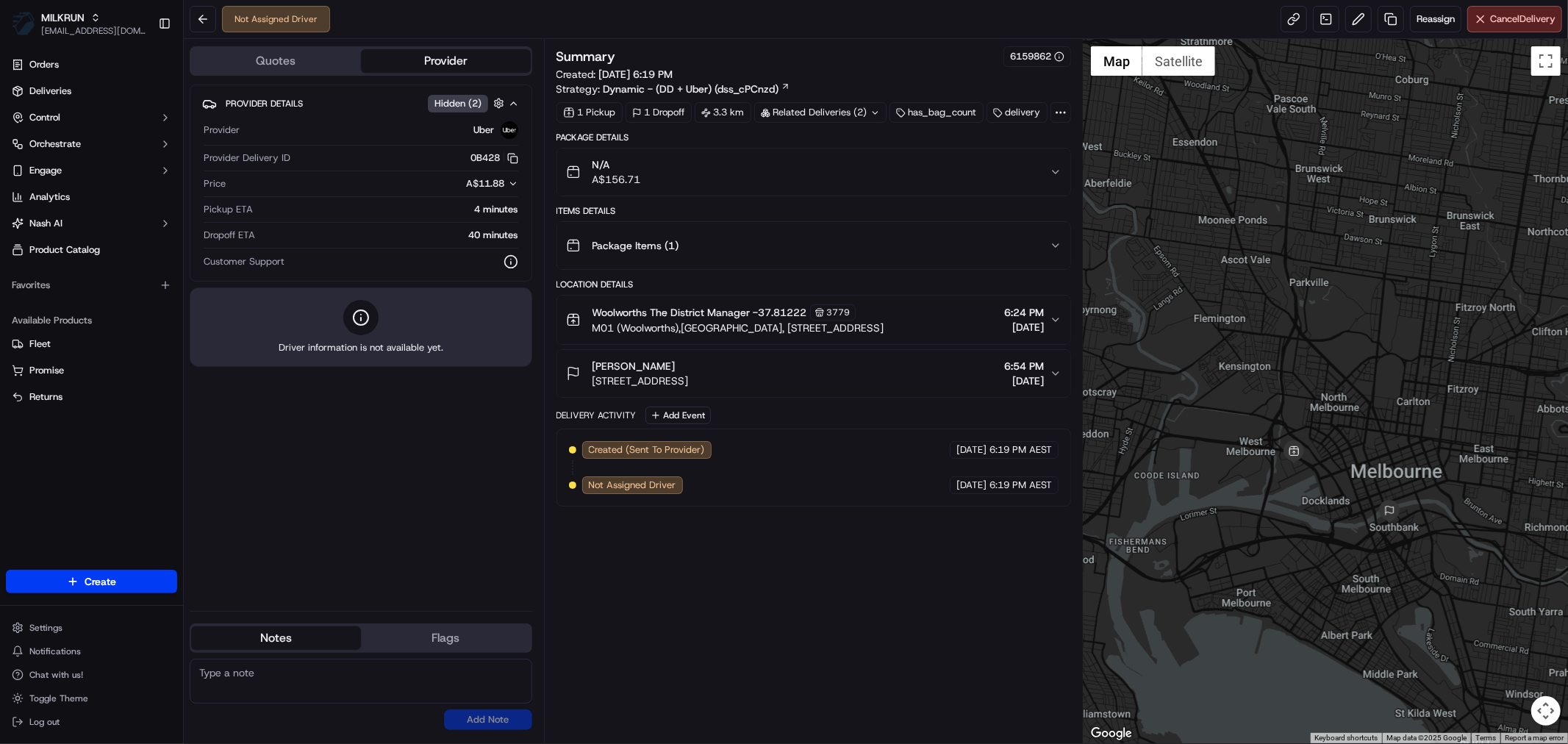
drag, startPoint x: 1506, startPoint y: 586, endPoint x: 1364, endPoint y: 585, distance: 142.0
click at [1364, 585] on div at bounding box center [1327, 391] width 485 height 704
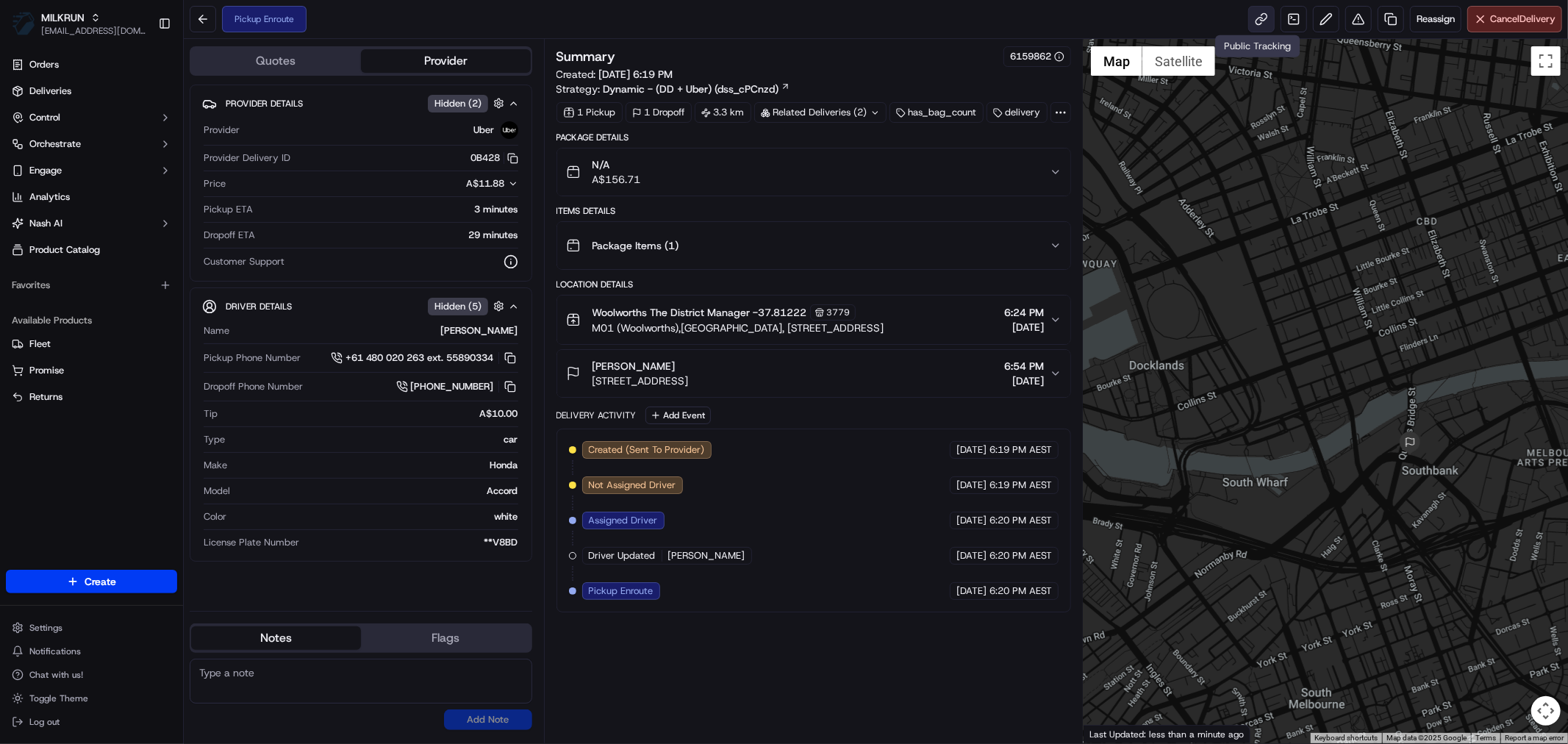
click at [1249, 16] on link at bounding box center [1262, 19] width 27 height 27
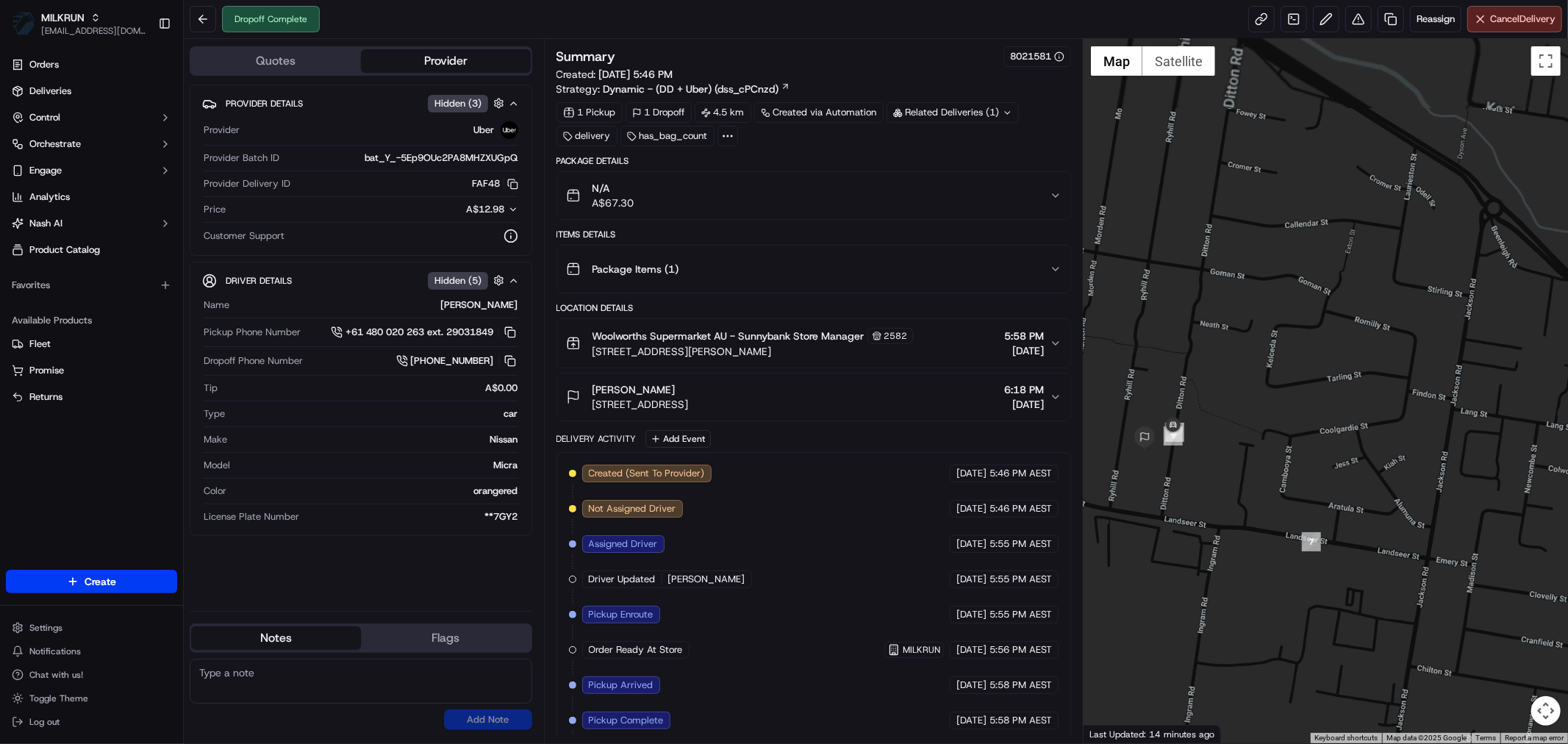
drag, startPoint x: 1130, startPoint y: 553, endPoint x: 1258, endPoint y: 553, distance: 128.0
click at [1258, 553] on div at bounding box center [1327, 391] width 485 height 704
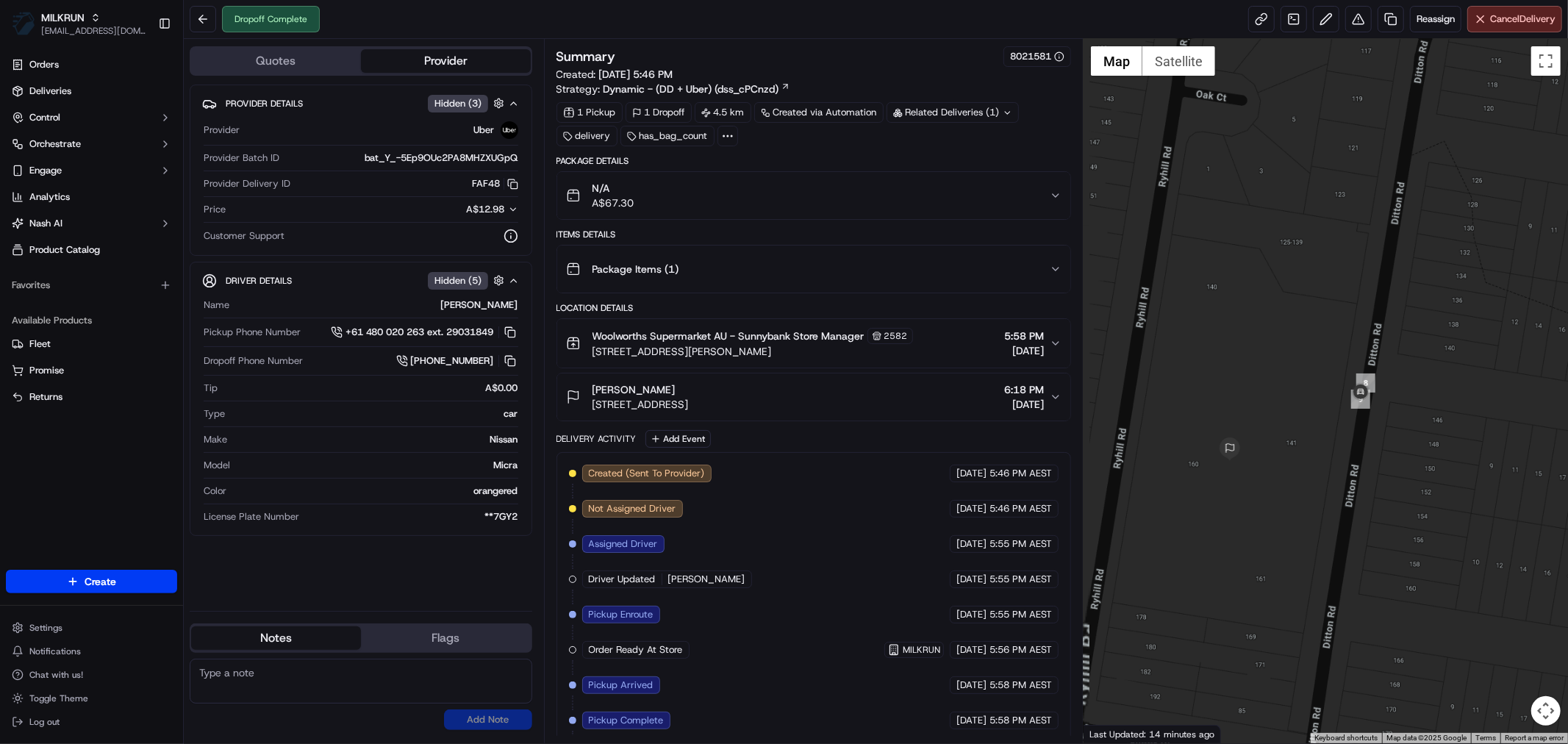
drag, startPoint x: 1184, startPoint y: 493, endPoint x: 1348, endPoint y: 493, distance: 164.0
click at [1348, 493] on div at bounding box center [1327, 391] width 485 height 704
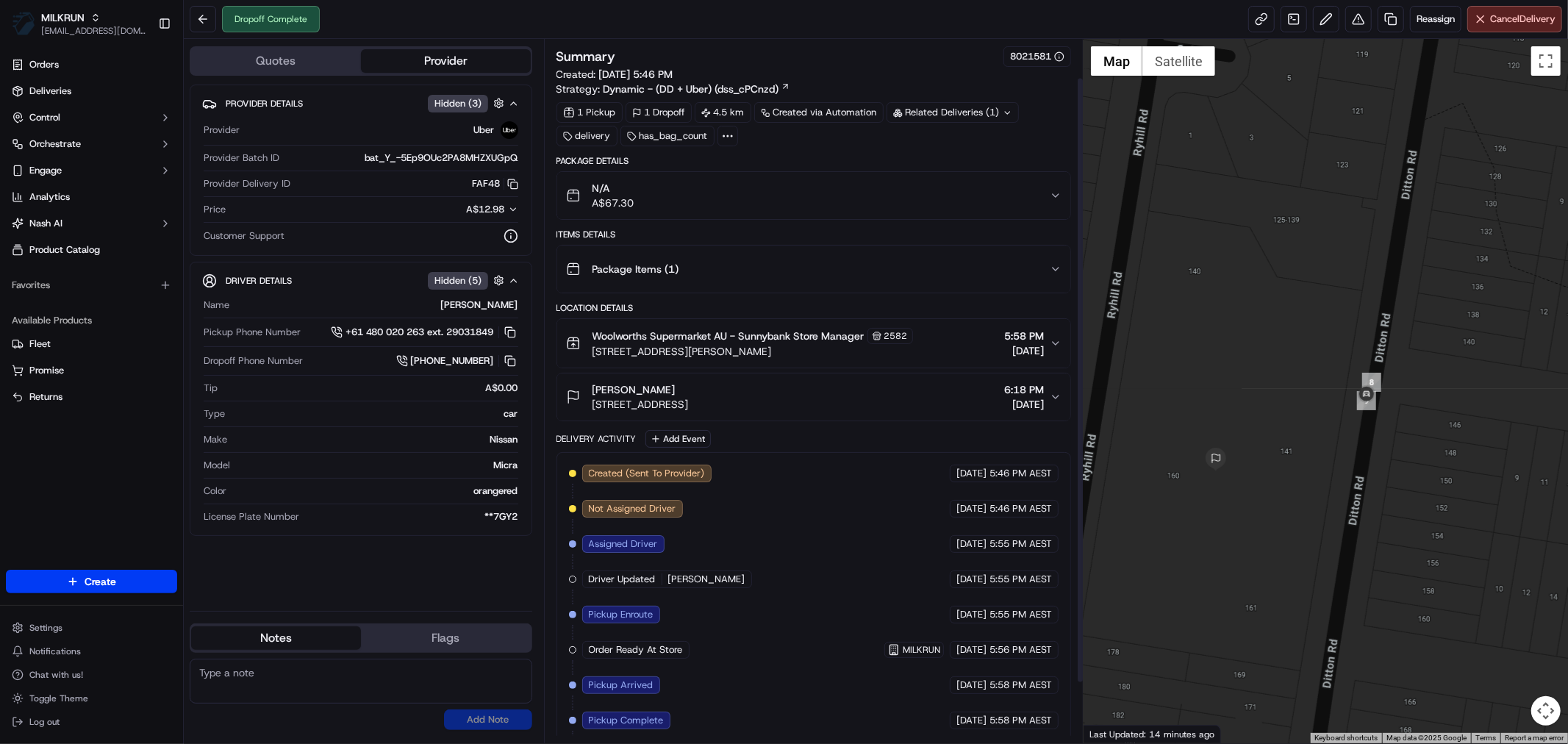
scroll to position [115, 0]
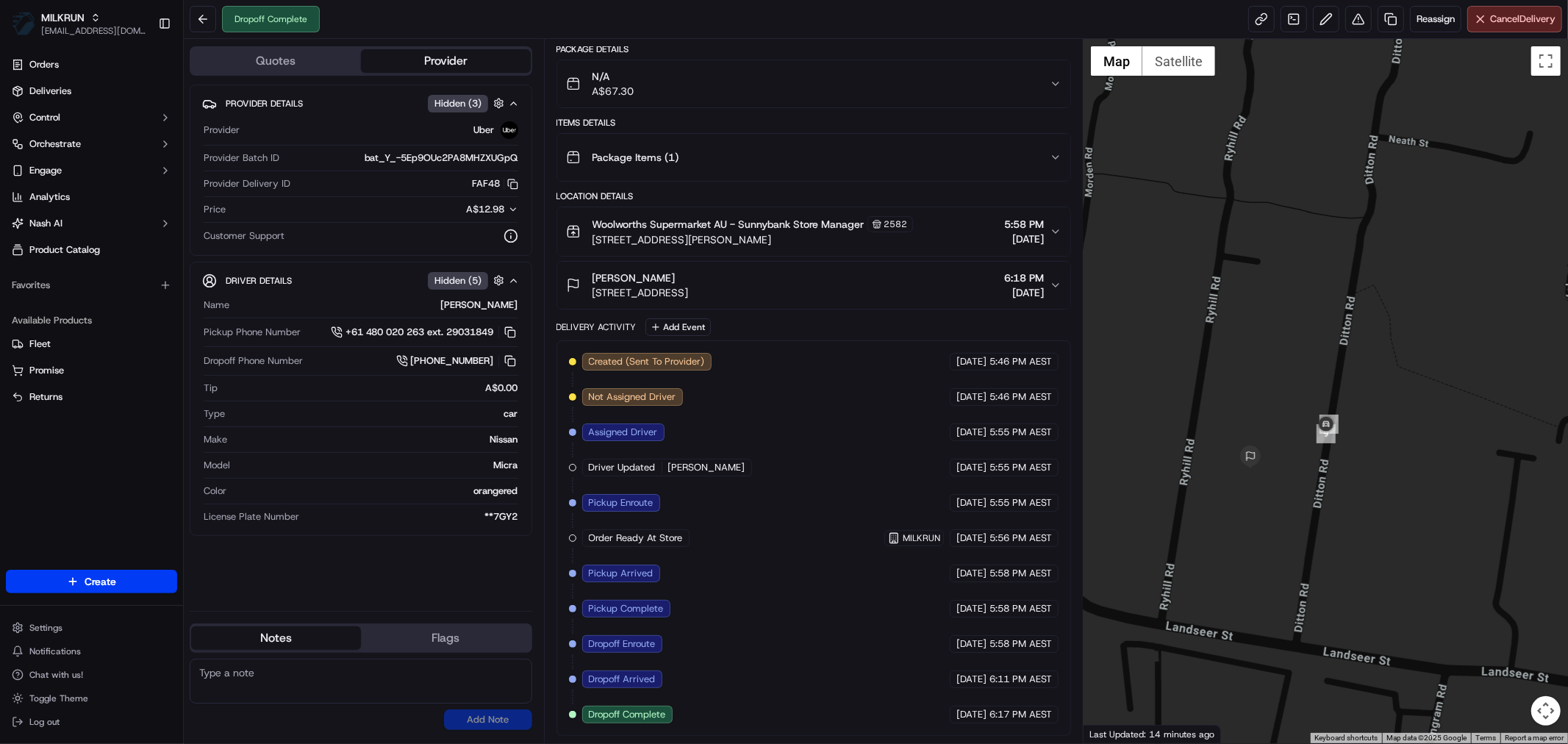
click at [751, 315] on div "Package Details N/A A$67.30 Items Details Package Items ( 1 ) Location Details …" at bounding box center [814, 390] width 514 height 693
click at [1363, 10] on button at bounding box center [1358, 19] width 27 height 27
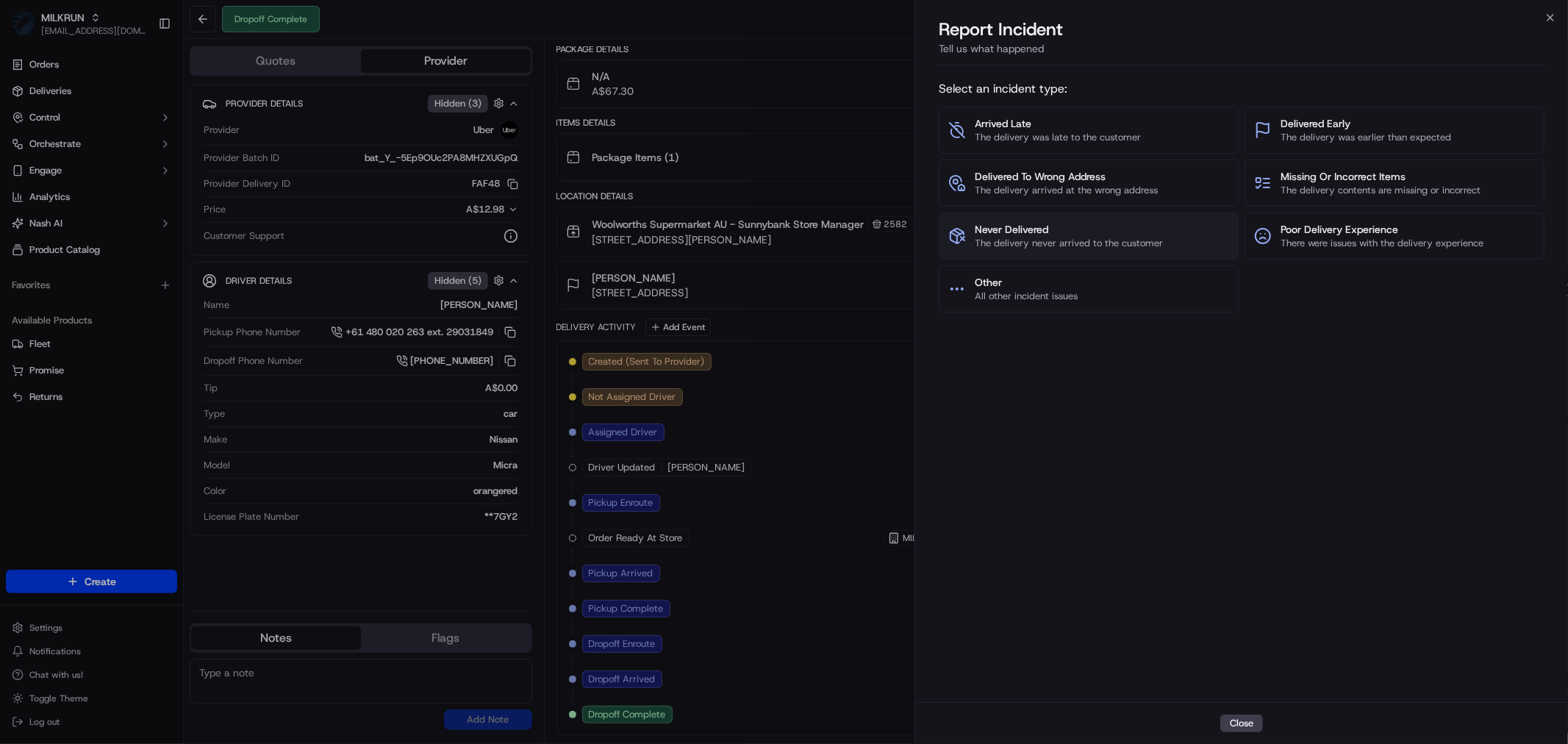
click at [968, 222] on button "Never Delivered The delivery never arrived to the customer" at bounding box center [1089, 236] width 300 height 47
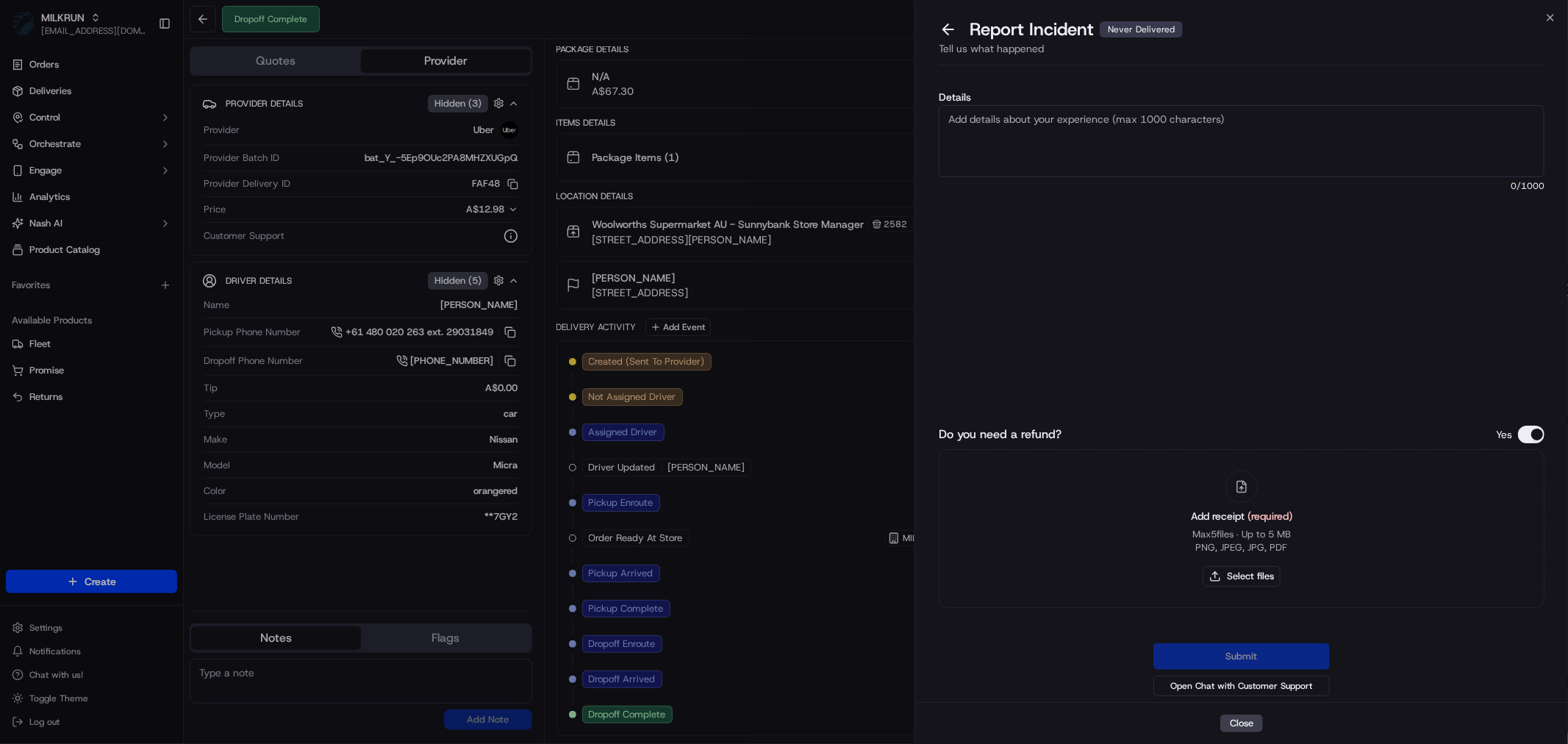
click at [1024, 157] on textarea "Details" at bounding box center [1241, 142] width 606 height 72
type textarea "Customer did not receive this order."
click at [1250, 576] on button "Select files" at bounding box center [1241, 577] width 78 height 20
type input "C:\fakepath\[PERSON_NAME].pdf"
